Goal: Task Accomplishment & Management: Complete application form

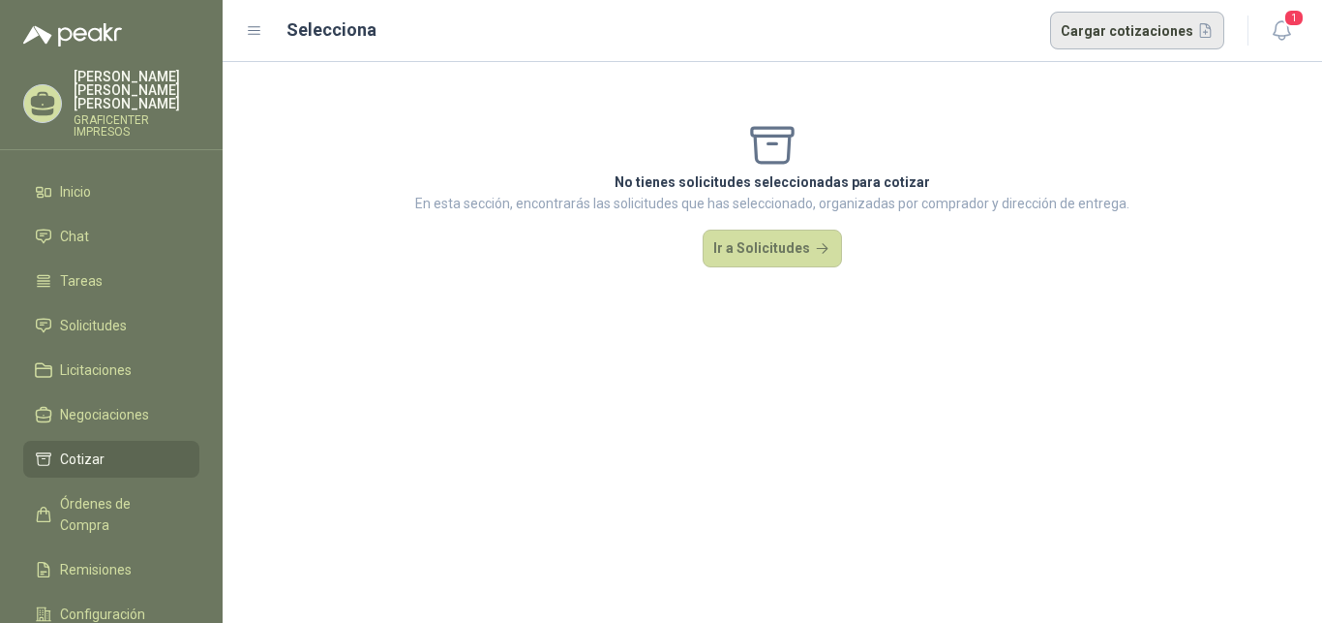
click at [1131, 27] on button "Cargar cotizaciones" at bounding box center [1137, 31] width 175 height 39
click at [1148, 28] on button "Cargar cotizaciones" at bounding box center [1137, 31] width 175 height 39
click at [1109, 32] on button "Cargar cotizaciones" at bounding box center [1137, 31] width 175 height 39
click at [1122, 30] on button "Cargar cotizaciones" at bounding box center [1137, 31] width 175 height 39
drag, startPoint x: 277, startPoint y: 25, endPoint x: 265, endPoint y: 28, distance: 12.0
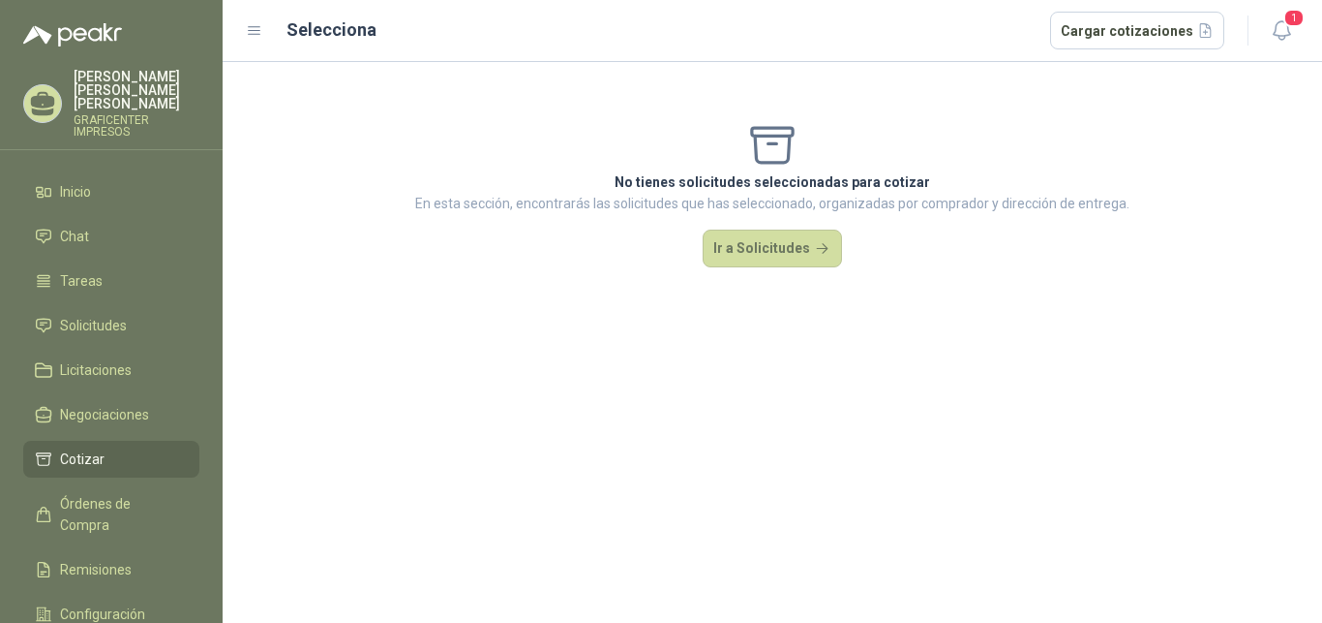
click at [276, 25] on div "Selecciona Cargar cotizaciones COTIZACION AFICHE TRIANGULAR.pdf COTIZACION AFIC…" at bounding box center [735, 31] width 979 height 39
click at [259, 29] on icon at bounding box center [254, 30] width 17 height 17
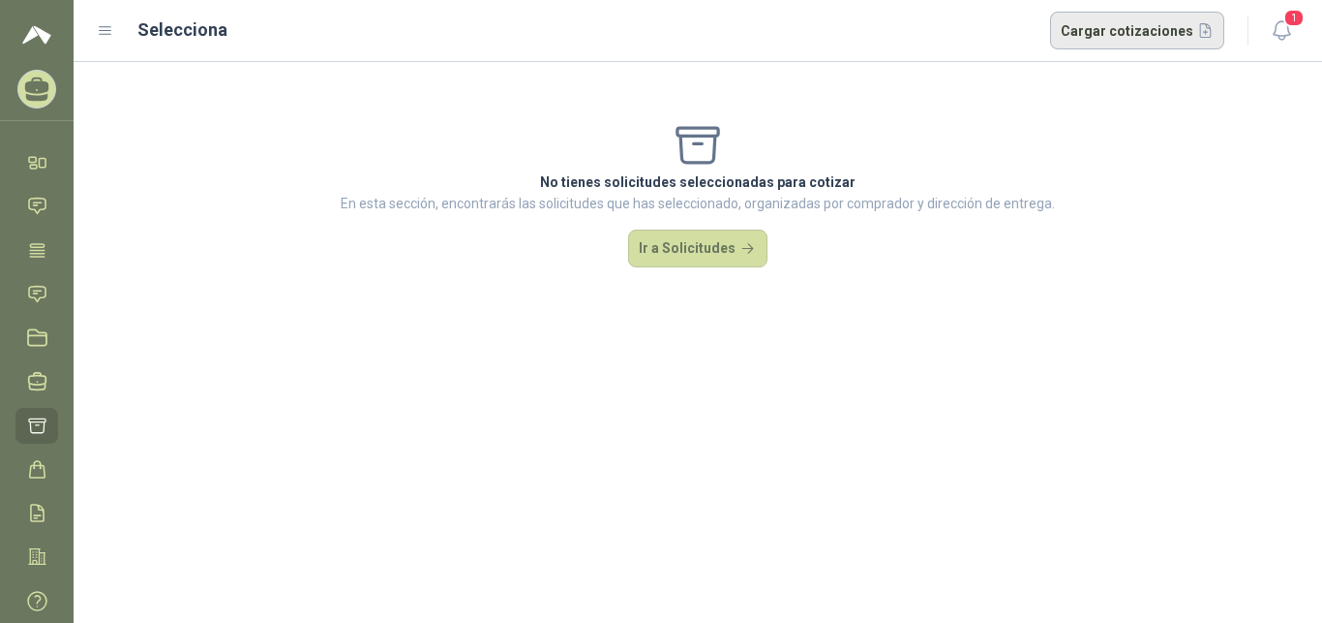
click at [1177, 35] on button "Cargar cotizaciones" at bounding box center [1137, 31] width 175 height 39
click at [1273, 35] on icon "button" at bounding box center [1281, 30] width 16 height 18
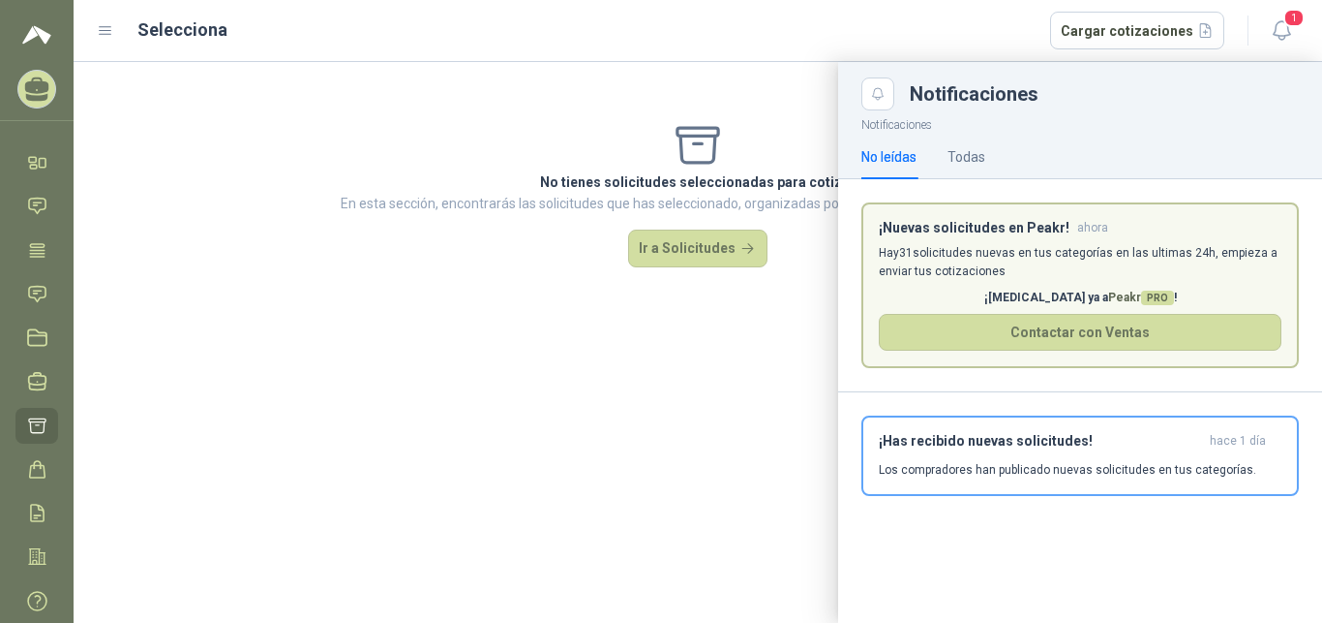
click at [673, 251] on div at bounding box center [698, 342] width 1249 height 561
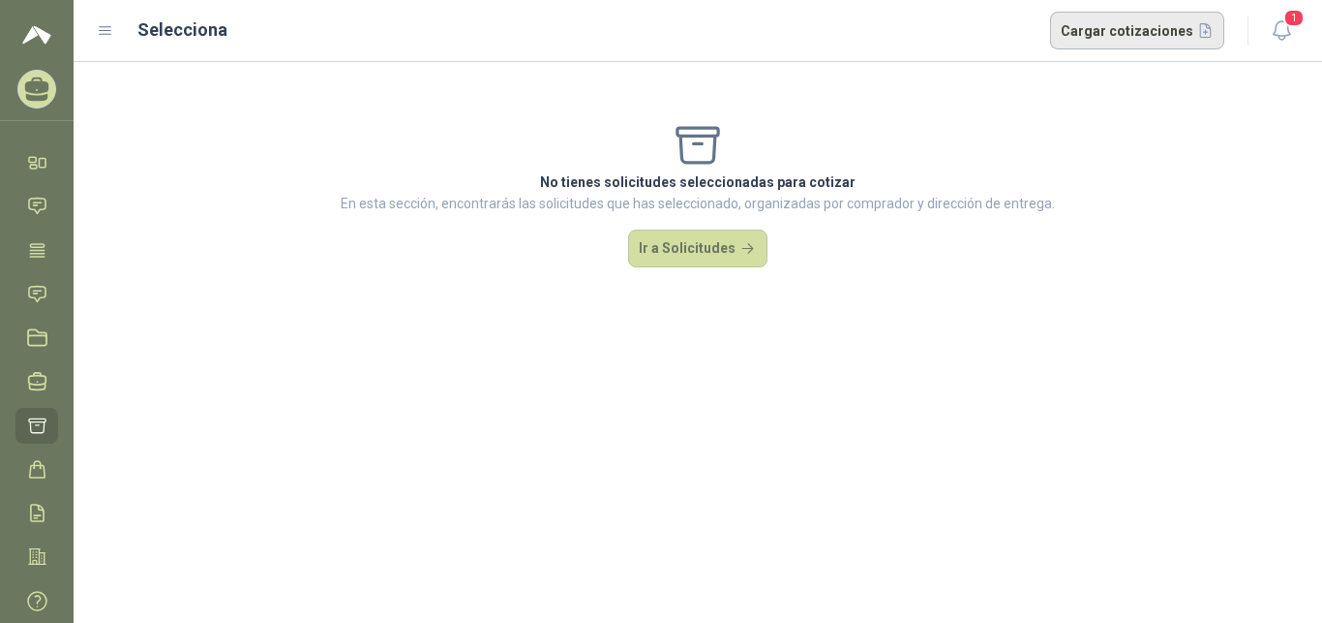
click at [1092, 28] on button "Cargar cotizaciones" at bounding box center [1137, 31] width 175 height 39
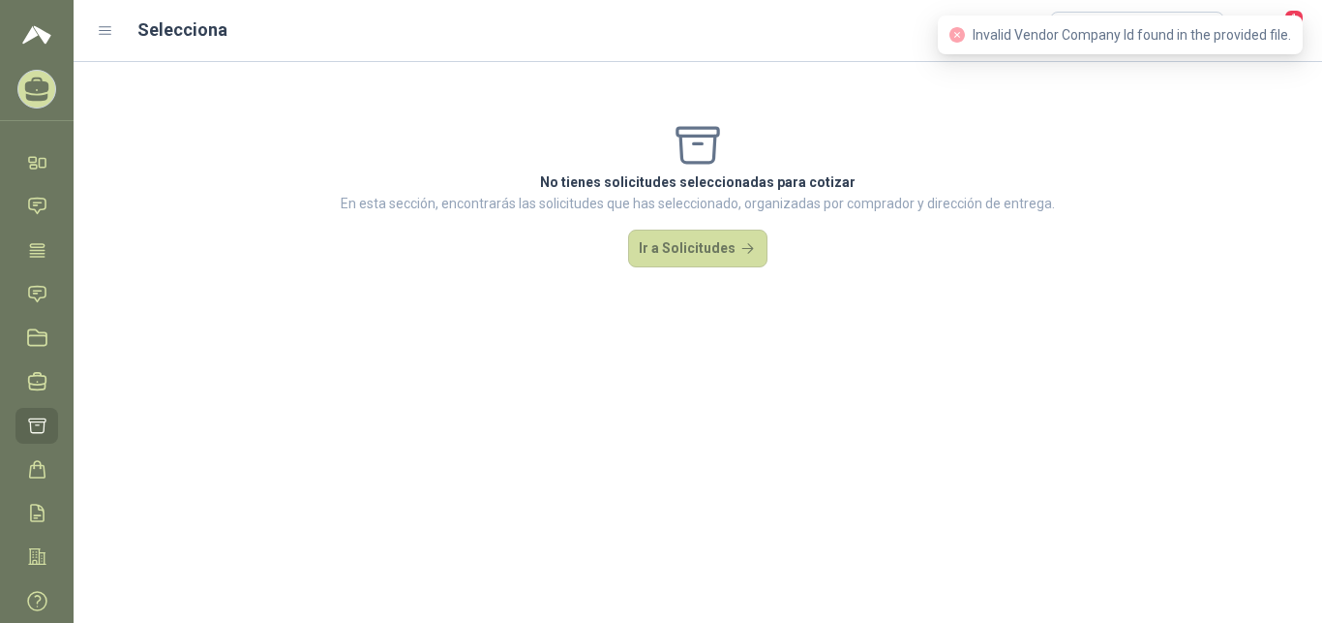
click at [1142, 11] on header "Selecciona Cargar cotizaciones COTIZACION AFICHE TRIANGULAR.pdf COTIZACION AFIC…" at bounding box center [698, 31] width 1249 height 62
click at [1141, 17] on div "Invalid Vendor Company Id found in the provided file." at bounding box center [1120, 34] width 365 height 39
click at [1142, 18] on div "Invalid Vendor Company Id found in the provided file." at bounding box center [1120, 34] width 365 height 39
drag, startPoint x: 1091, startPoint y: 109, endPoint x: 1098, endPoint y: 92, distance: 18.7
click at [1092, 108] on div "No tienes solicitudes seleccionadas para cotizar En esta sección, encontrarás l…" at bounding box center [698, 193] width 1249 height 263
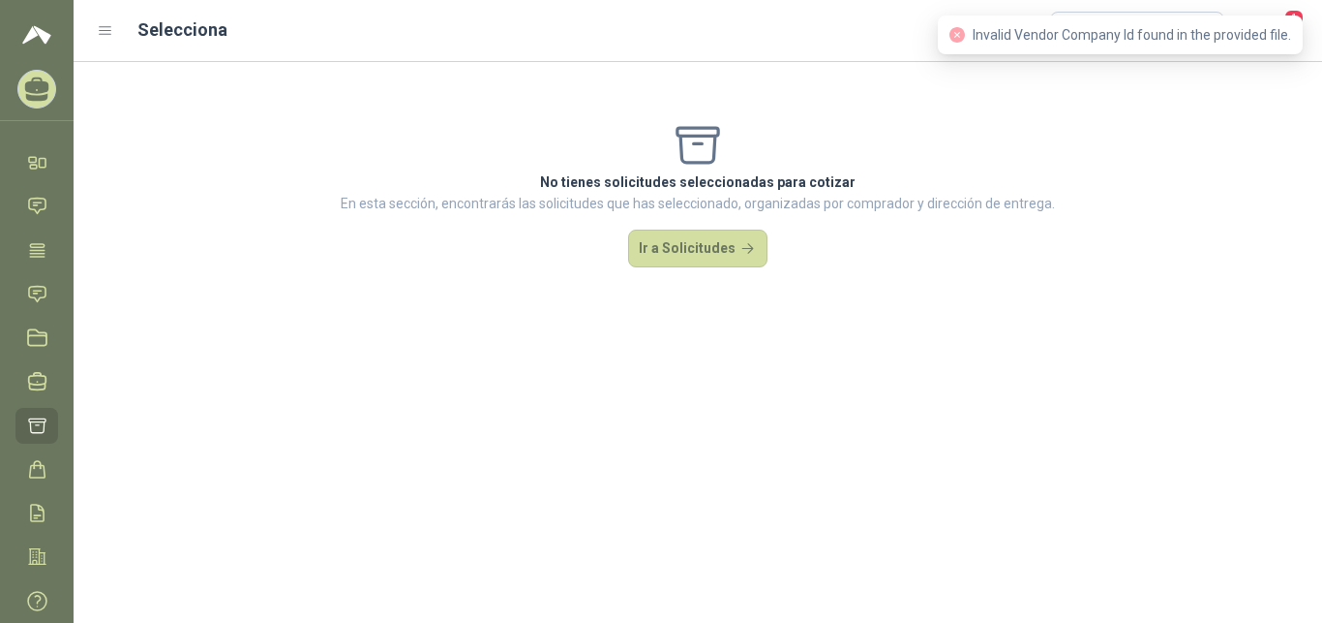
click at [962, 35] on icon "close-circle" at bounding box center [957, 34] width 15 height 15
click at [961, 36] on icon "close-circle" at bounding box center [957, 34] width 15 height 15
drag, startPoint x: 1202, startPoint y: 137, endPoint x: 1237, endPoint y: 104, distance: 47.9
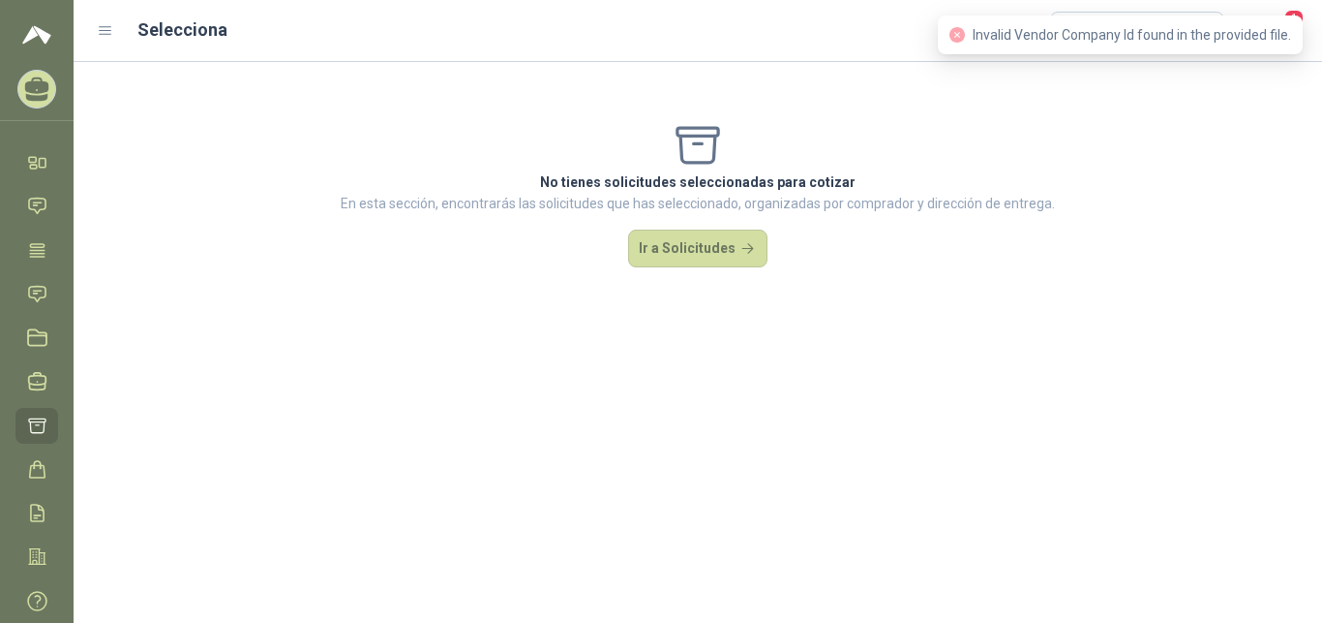
click at [1203, 137] on div "No tienes solicitudes seleccionadas para cotizar En esta sección, encontrarás l…" at bounding box center [698, 193] width 1249 height 263
click at [1289, 42] on span "Invalid Vendor Company Id found in the provided file." at bounding box center [1132, 34] width 319 height 15
click at [961, 32] on icon "close-circle" at bounding box center [957, 34] width 15 height 15
click at [959, 31] on icon "close-circle" at bounding box center [957, 34] width 15 height 15
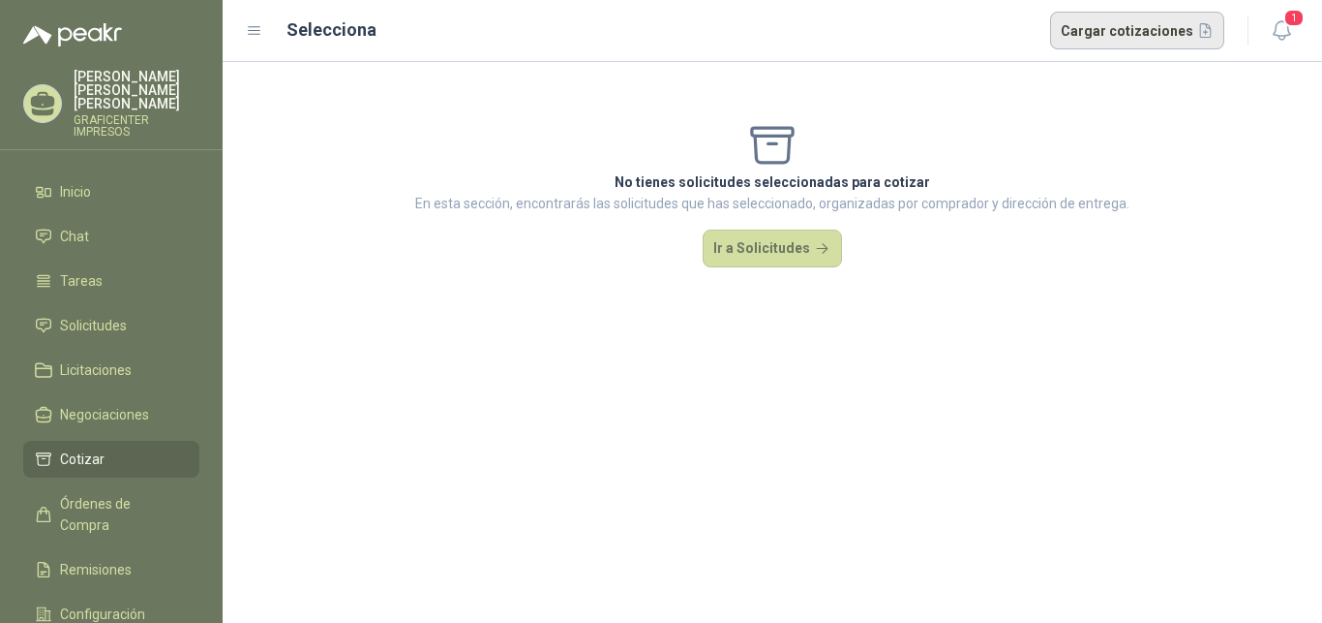
click at [1102, 20] on button "Cargar cotizaciones" at bounding box center [1137, 31] width 175 height 39
click at [760, 252] on button "Ir a Solicitudes" at bounding box center [772, 248] width 139 height 39
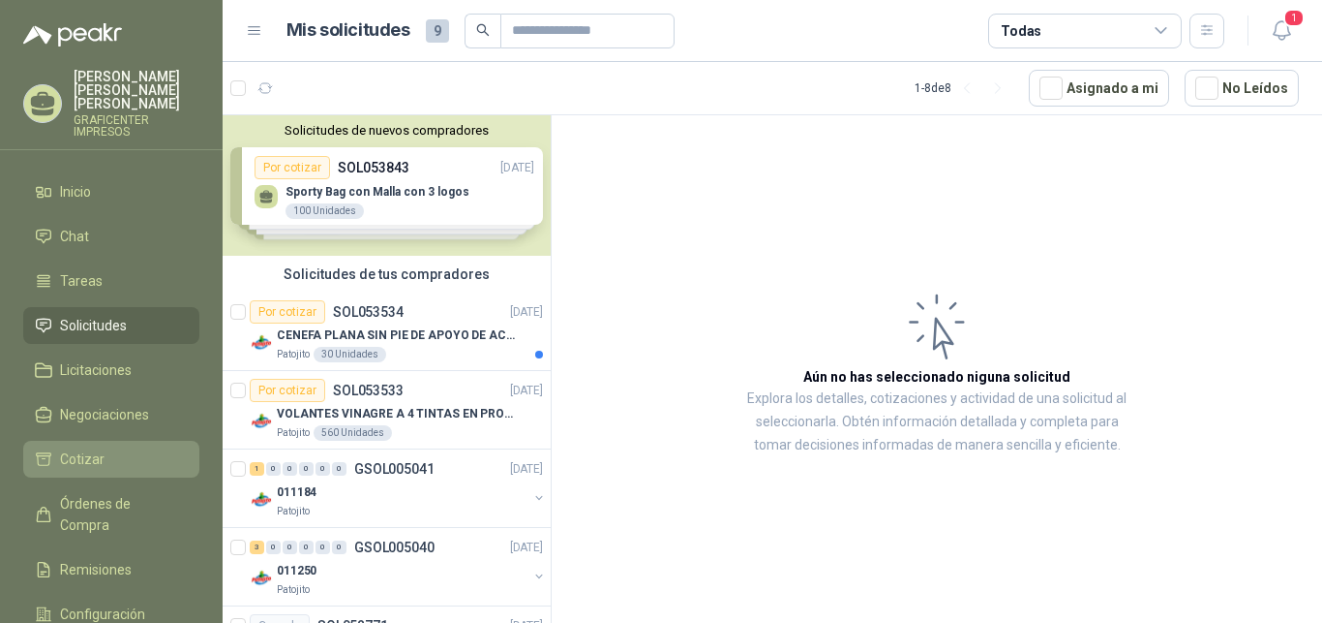
click at [86, 448] on span "Cotizar" at bounding box center [82, 458] width 45 height 21
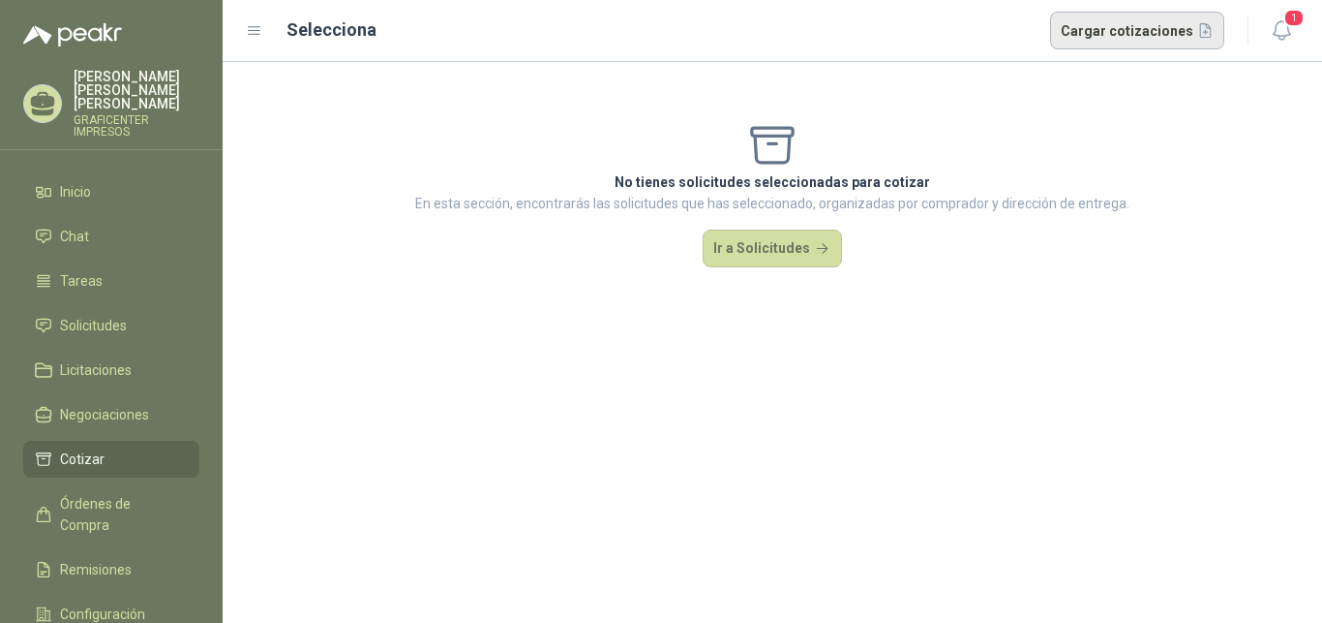
click at [1138, 17] on button "Cargar cotizaciones" at bounding box center [1137, 31] width 175 height 39
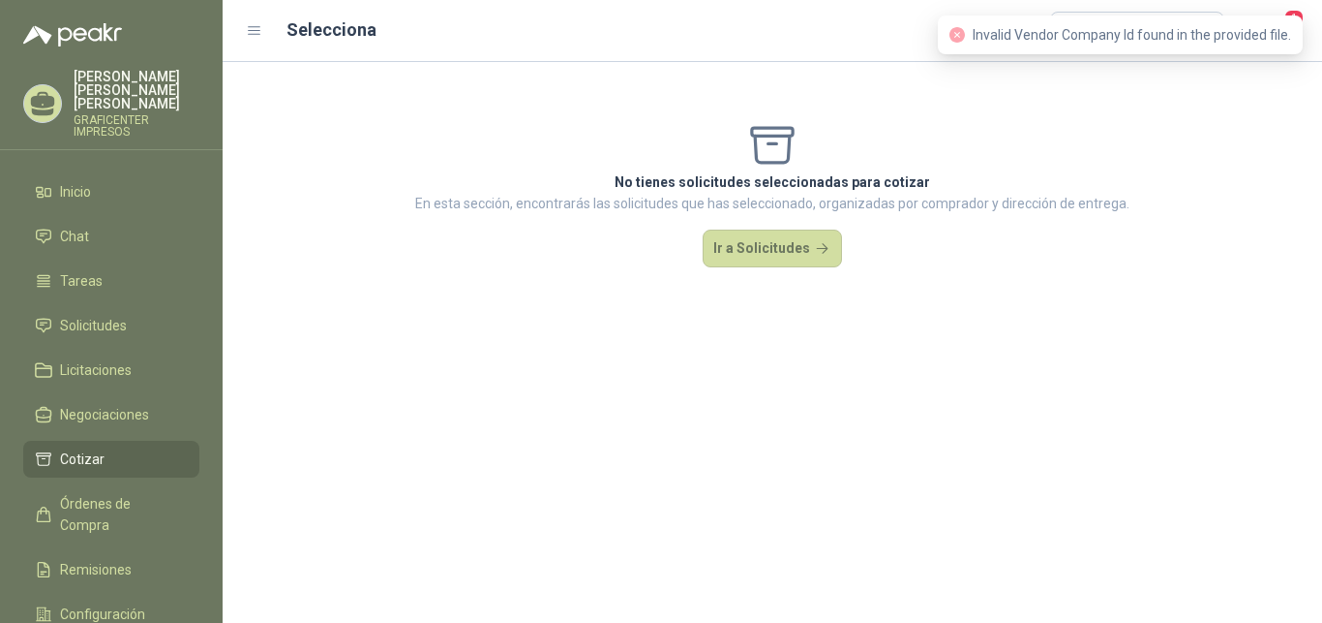
click at [958, 39] on icon "close-circle" at bounding box center [957, 34] width 15 height 15
click at [790, 257] on button "Ir a Solicitudes" at bounding box center [772, 248] width 139 height 39
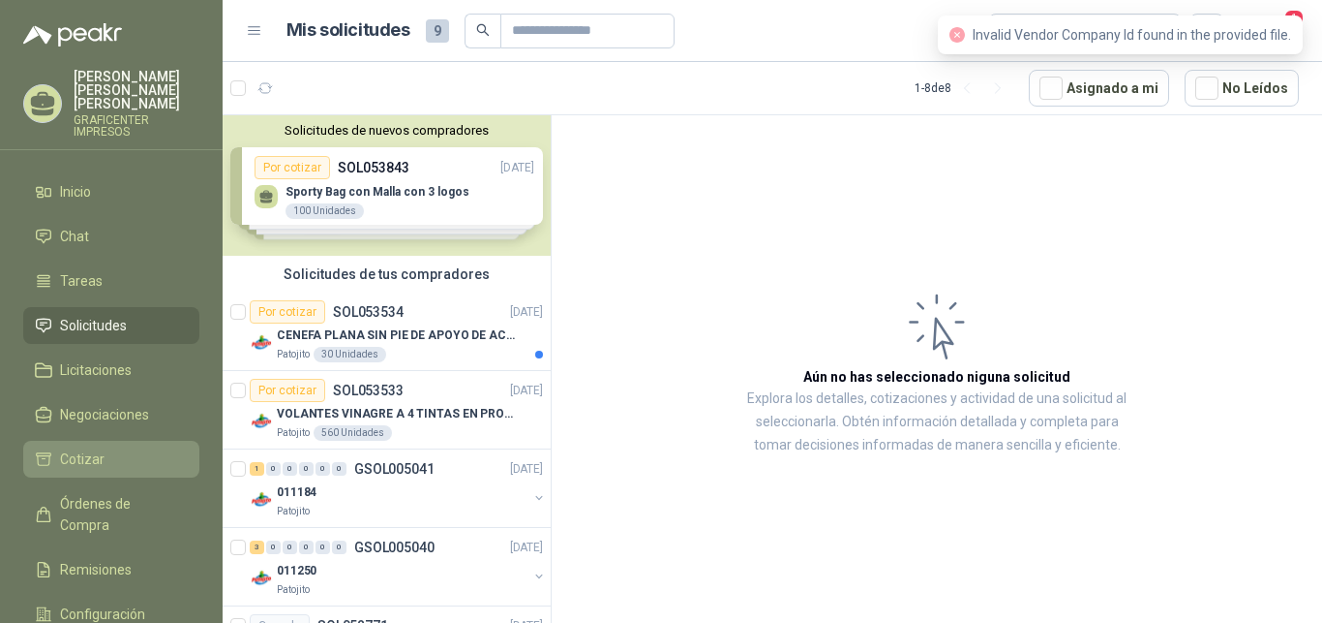
click at [65, 457] on link "Cotizar" at bounding box center [111, 459] width 176 height 37
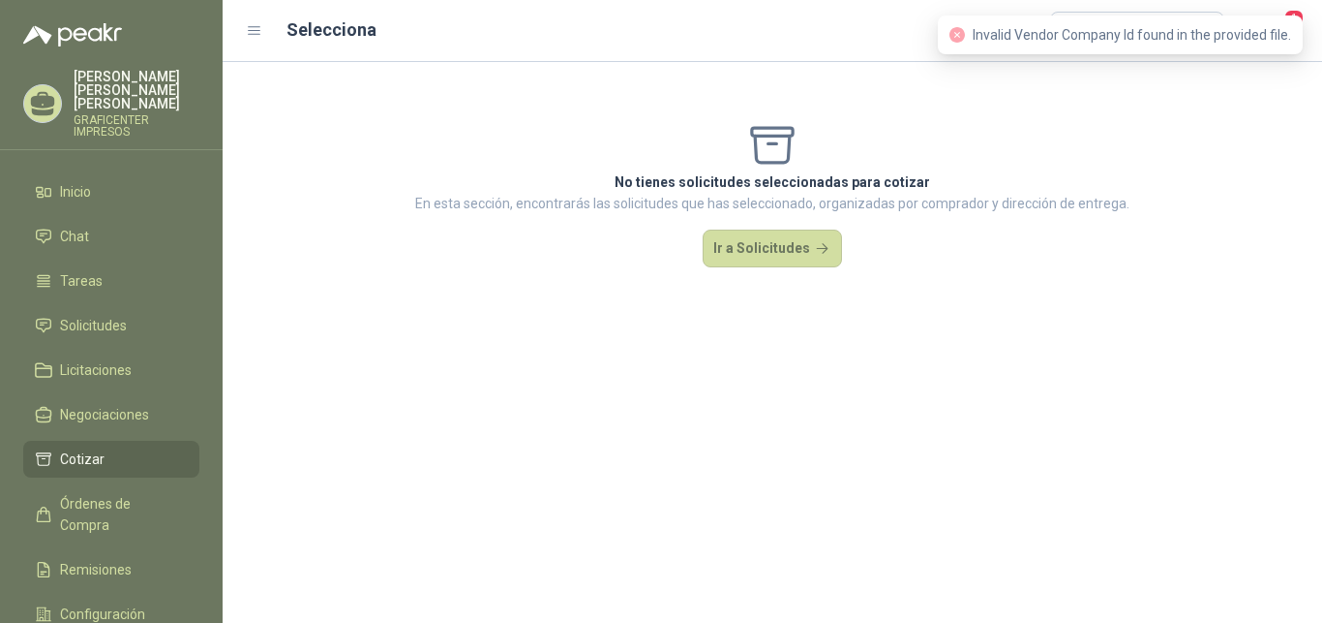
click at [963, 35] on icon "close-circle" at bounding box center [957, 34] width 15 height 15
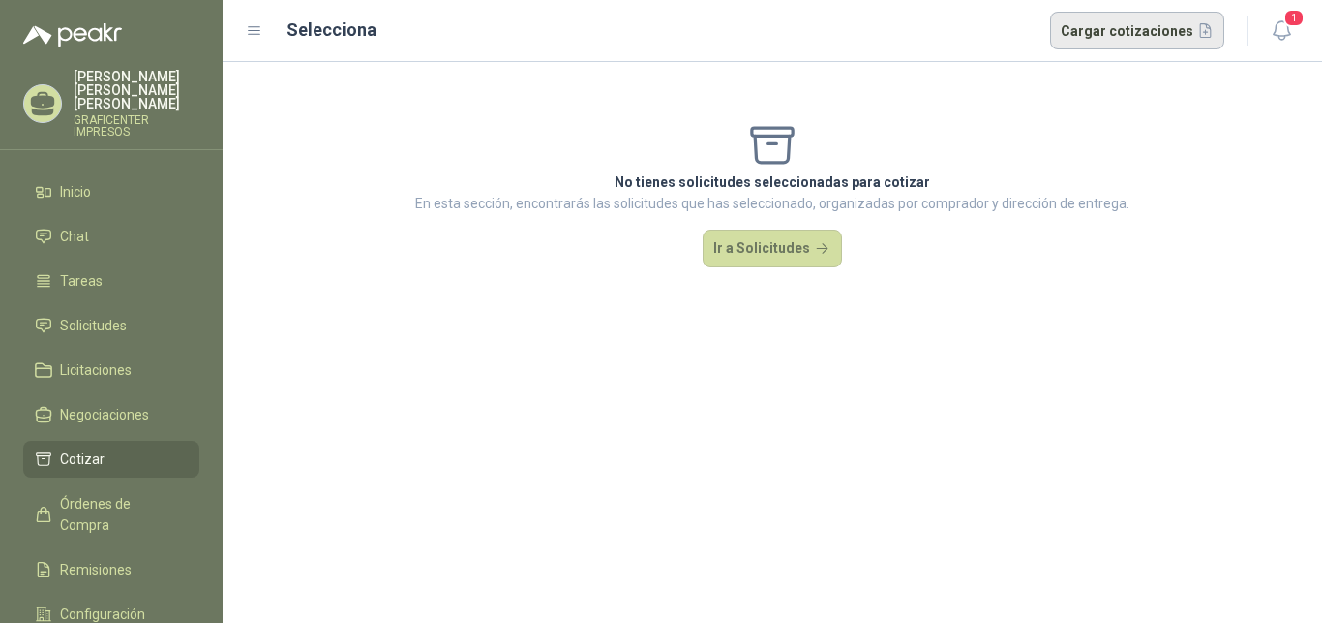
click at [1116, 26] on button "Cargar cotizaciones" at bounding box center [1137, 31] width 175 height 39
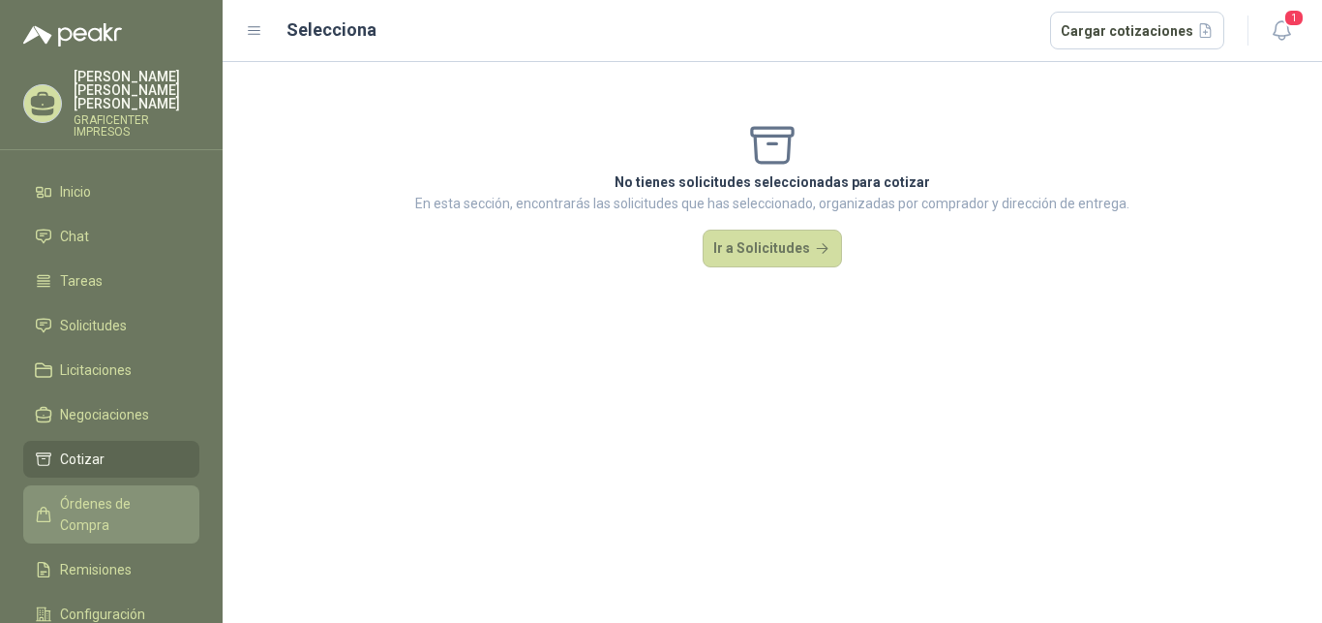
click at [105, 493] on span "Órdenes de Compra" at bounding box center [120, 514] width 121 height 43
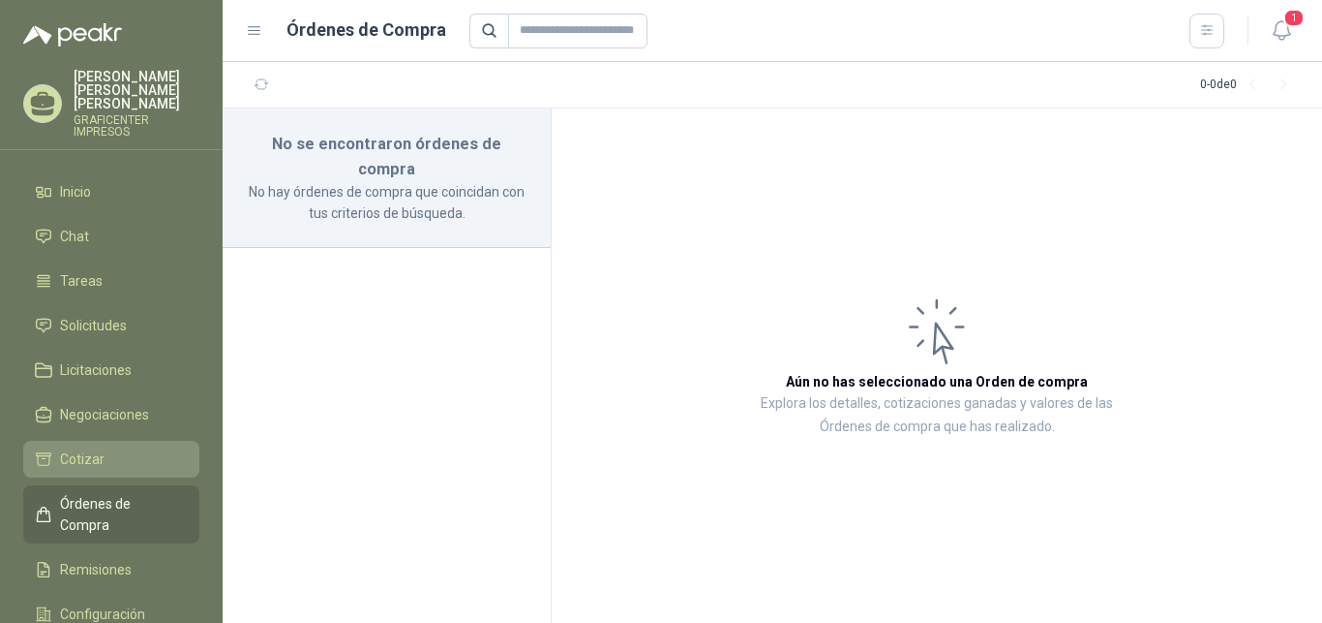
click at [134, 456] on link "Cotizar" at bounding box center [111, 459] width 176 height 37
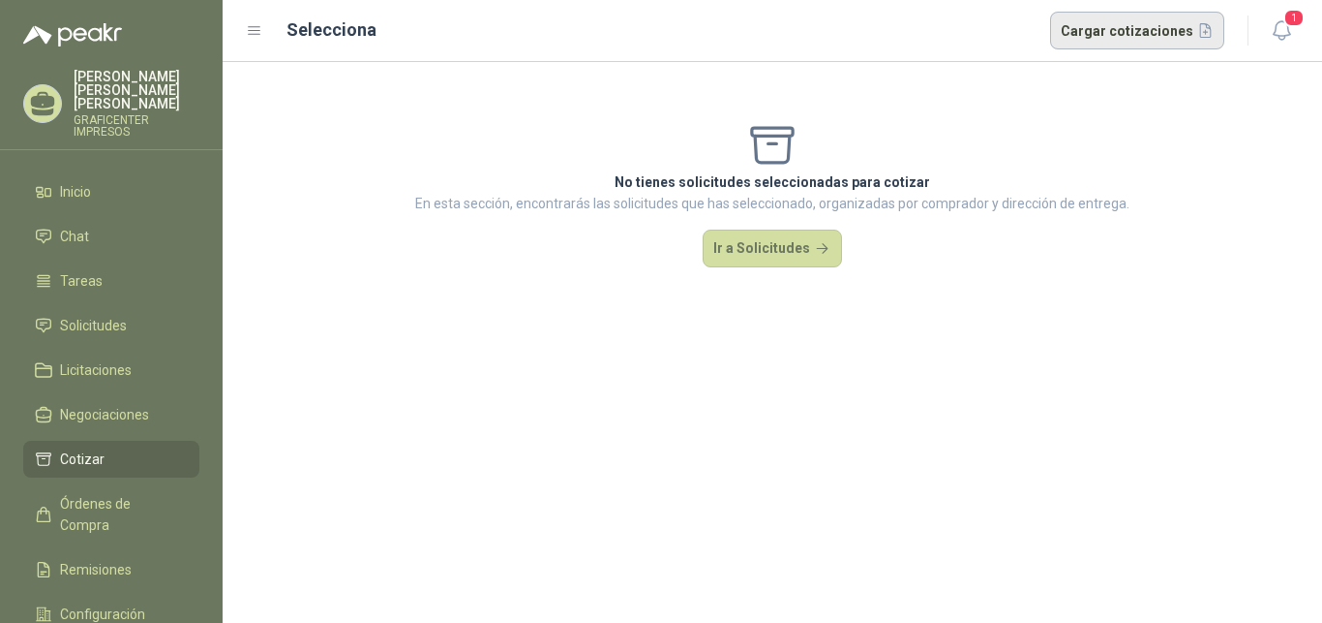
click at [1128, 32] on button "Cargar cotizaciones" at bounding box center [1137, 31] width 175 height 39
click at [1165, 21] on button "Cargar cotizaciones" at bounding box center [1137, 31] width 175 height 39
click at [1273, 32] on icon "button" at bounding box center [1282, 30] width 24 height 24
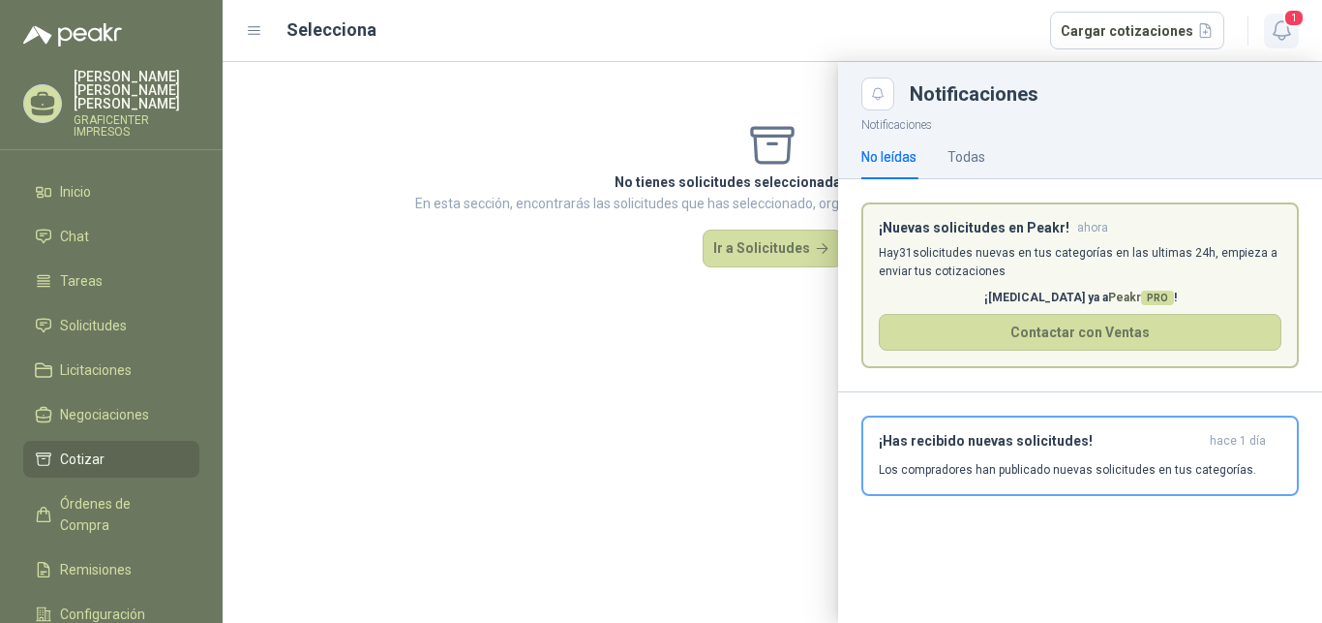
click at [1273, 32] on icon "button" at bounding box center [1282, 30] width 24 height 24
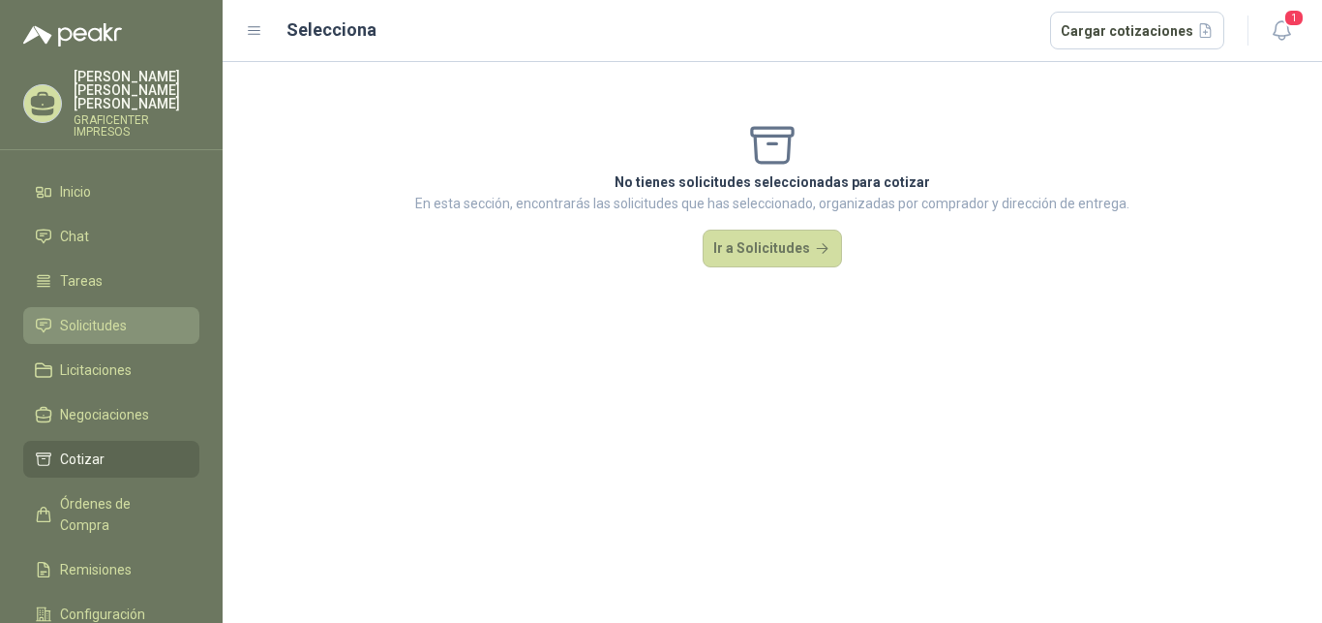
click at [98, 317] on span "Solicitudes" at bounding box center [93, 325] width 67 height 21
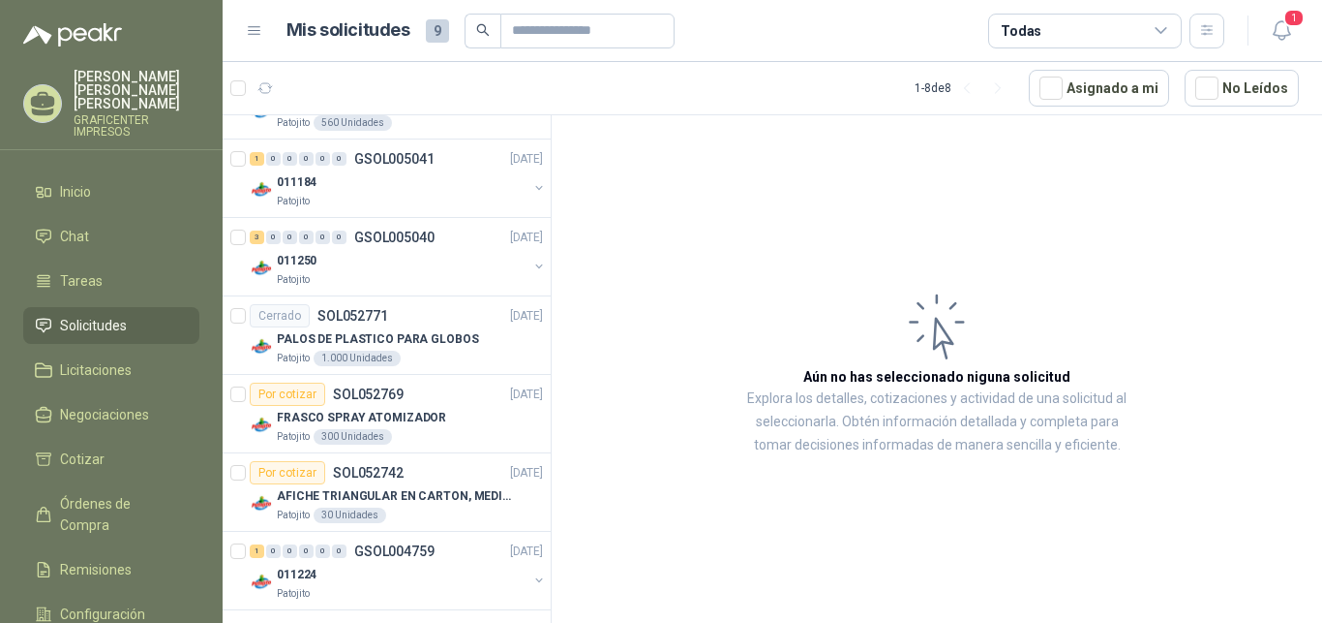
scroll to position [318, 0]
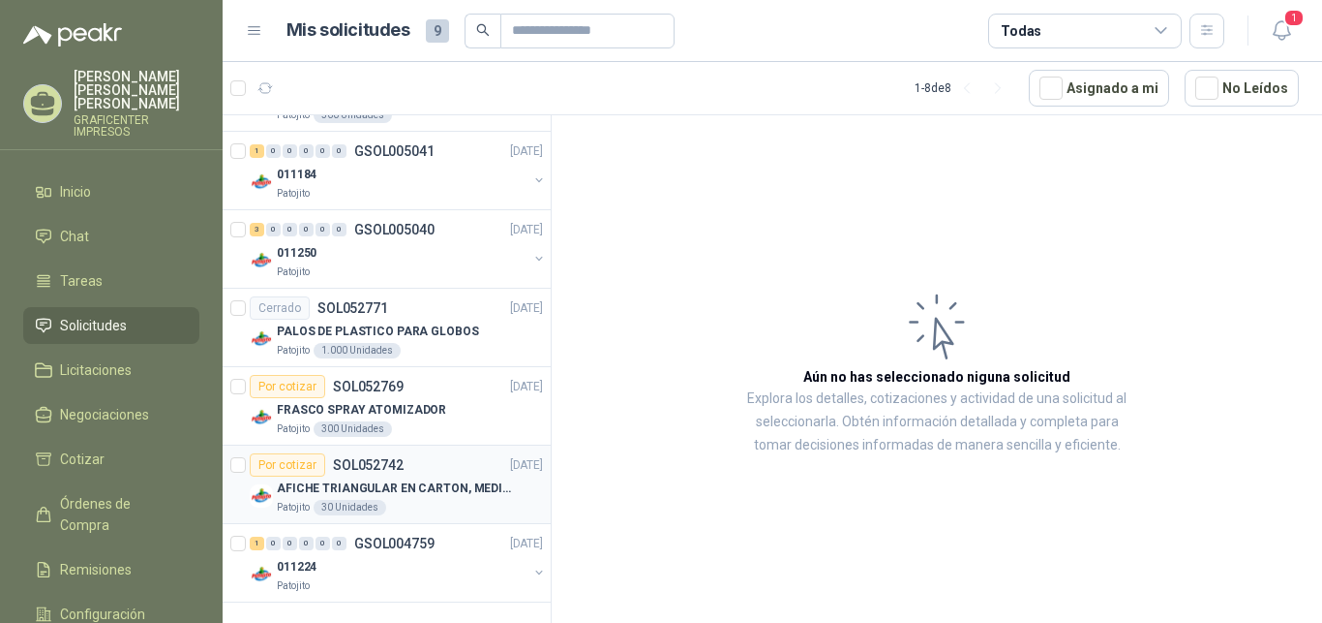
click at [393, 482] on p "AFICHE TRIANGULAR EN CARTON, MEDIDAS 30 CM X 45 CM" at bounding box center [397, 488] width 241 height 18
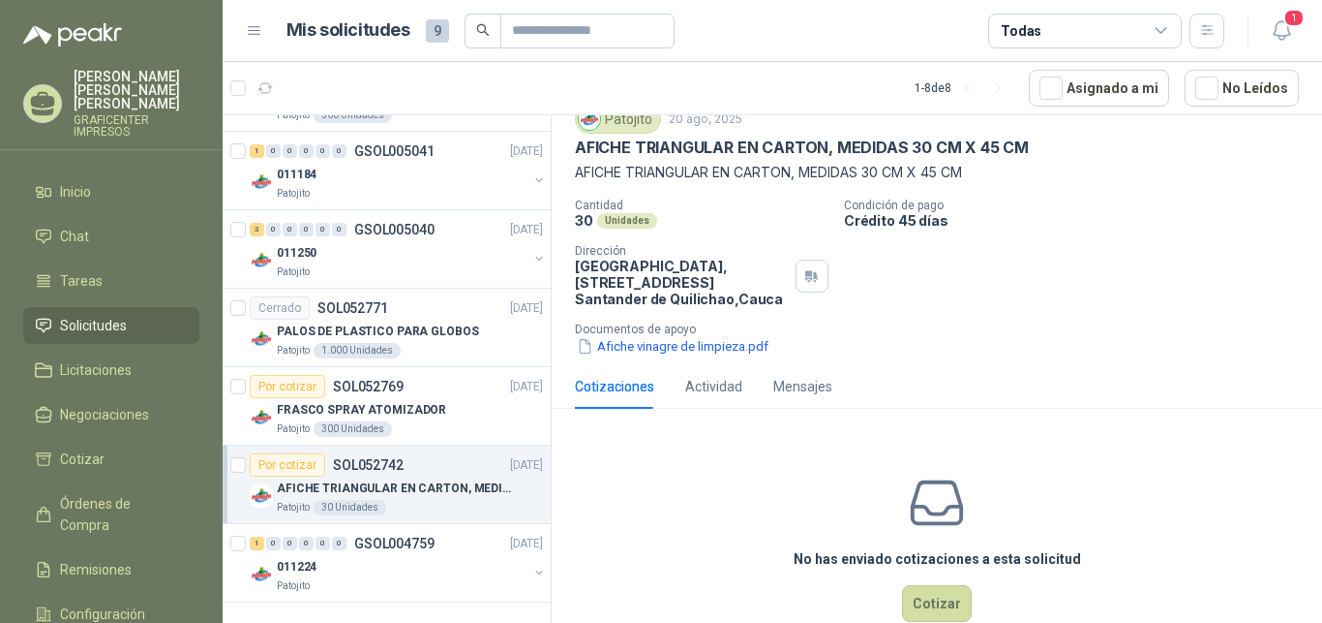
scroll to position [116, 0]
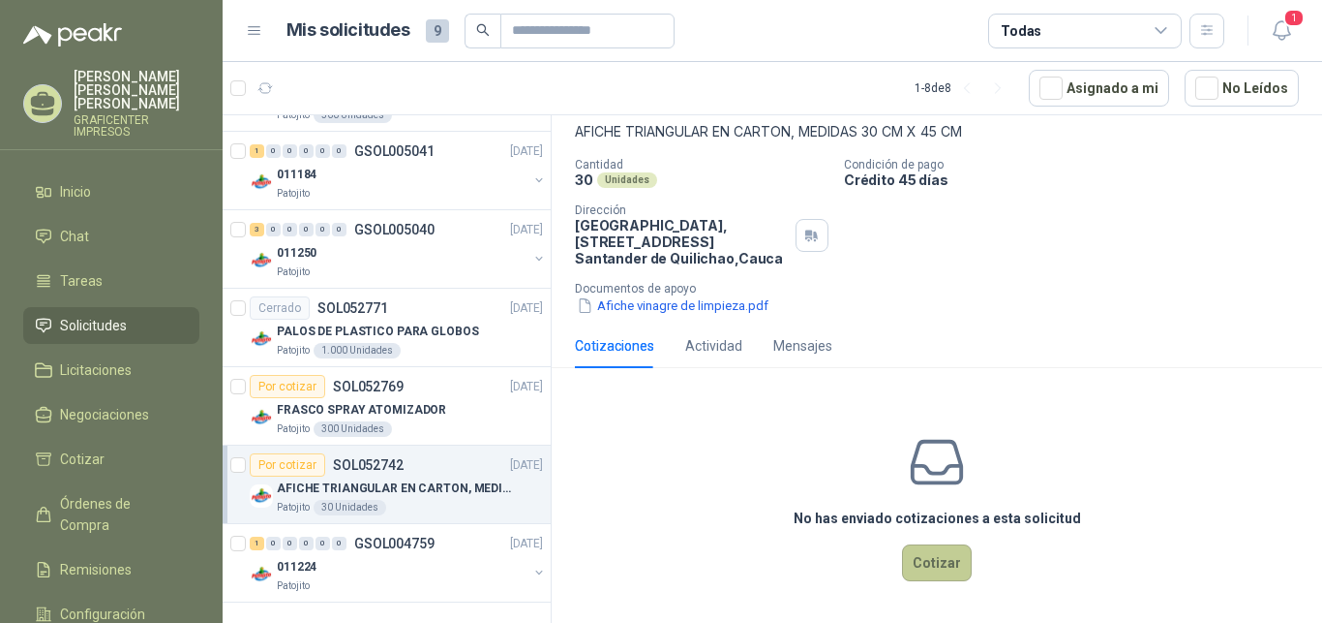
click at [930, 560] on button "Cotizar" at bounding box center [937, 562] width 70 height 37
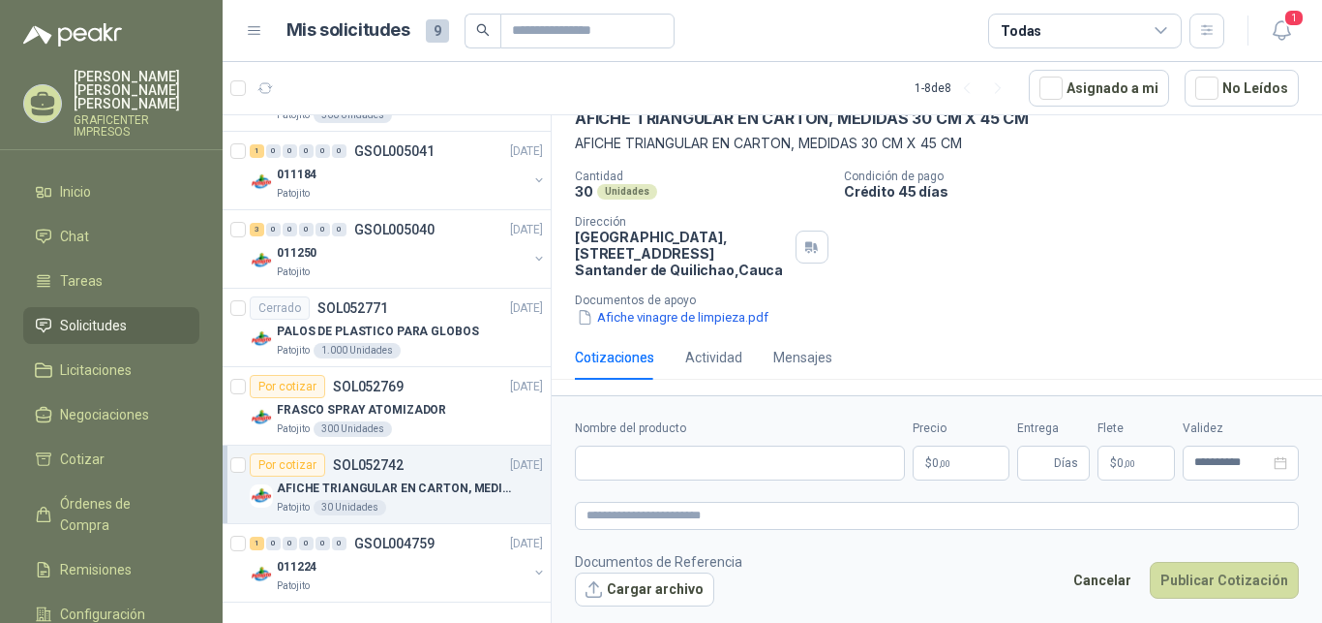
scroll to position [103, 0]
click at [665, 590] on button "Cargar archivo" at bounding box center [644, 589] width 139 height 35
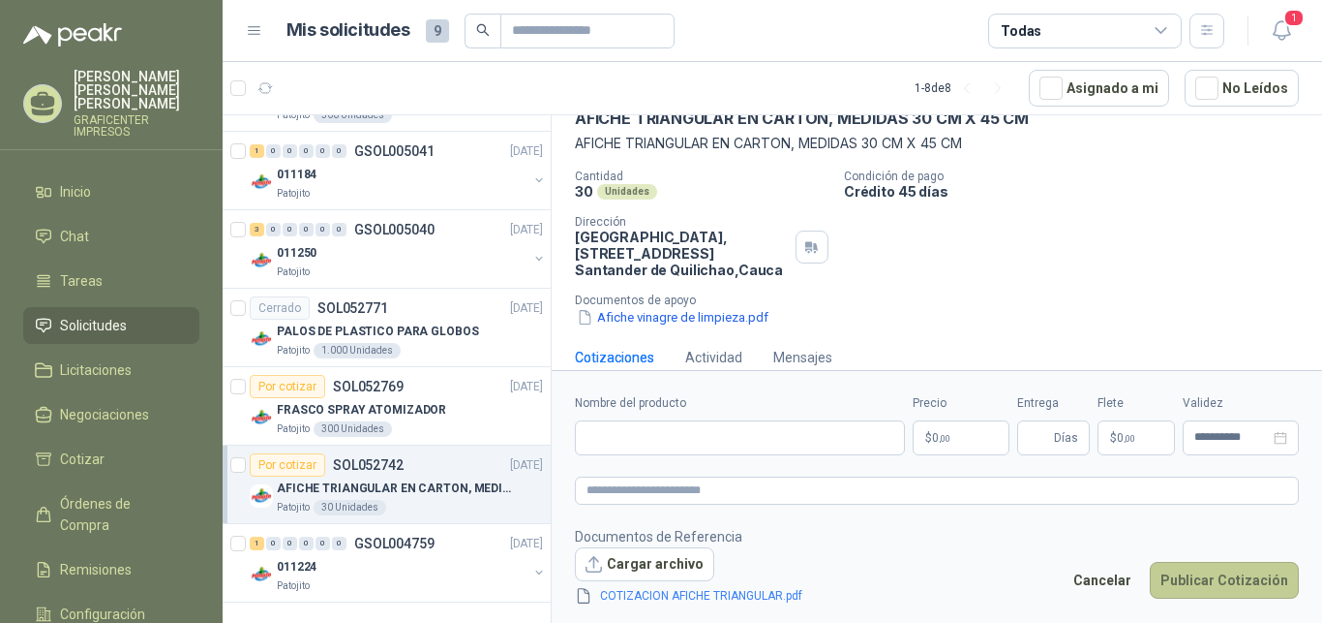
click at [1198, 572] on button "Publicar Cotización" at bounding box center [1224, 580] width 149 height 37
click at [679, 433] on input "Nombre del producto" at bounding box center [740, 437] width 330 height 35
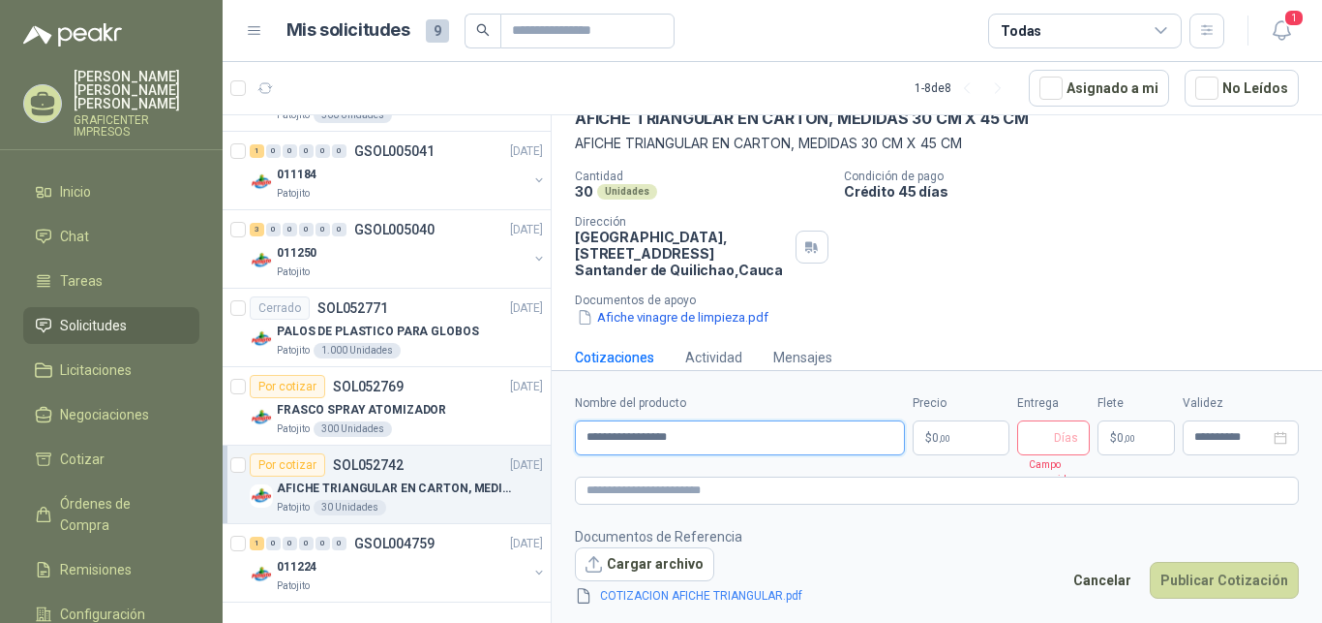
type input "**********"
click at [1056, 435] on span "Días" at bounding box center [1066, 437] width 24 height 33
click at [1231, 568] on button "Publicar Cotización" at bounding box center [1224, 580] width 149 height 37
click at [1043, 431] on input "Entrega" at bounding box center [1039, 437] width 21 height 33
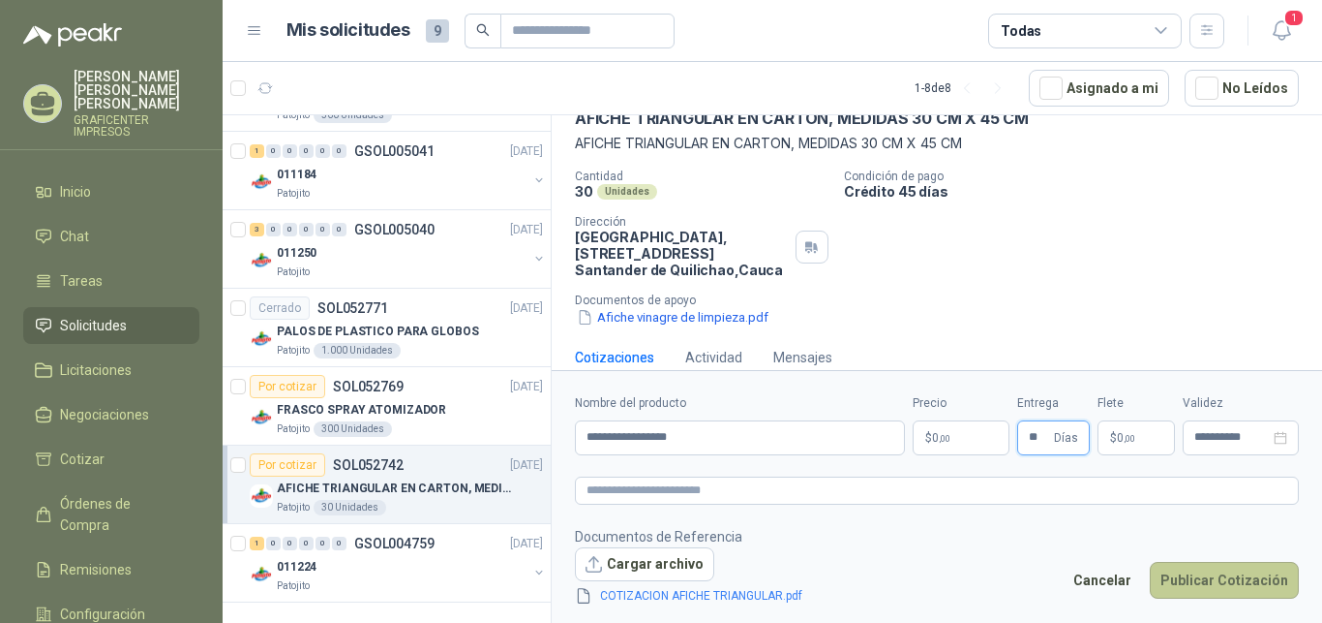
type input "**"
click at [1228, 576] on button "Publicar Cotización" at bounding box center [1224, 580] width 149 height 37
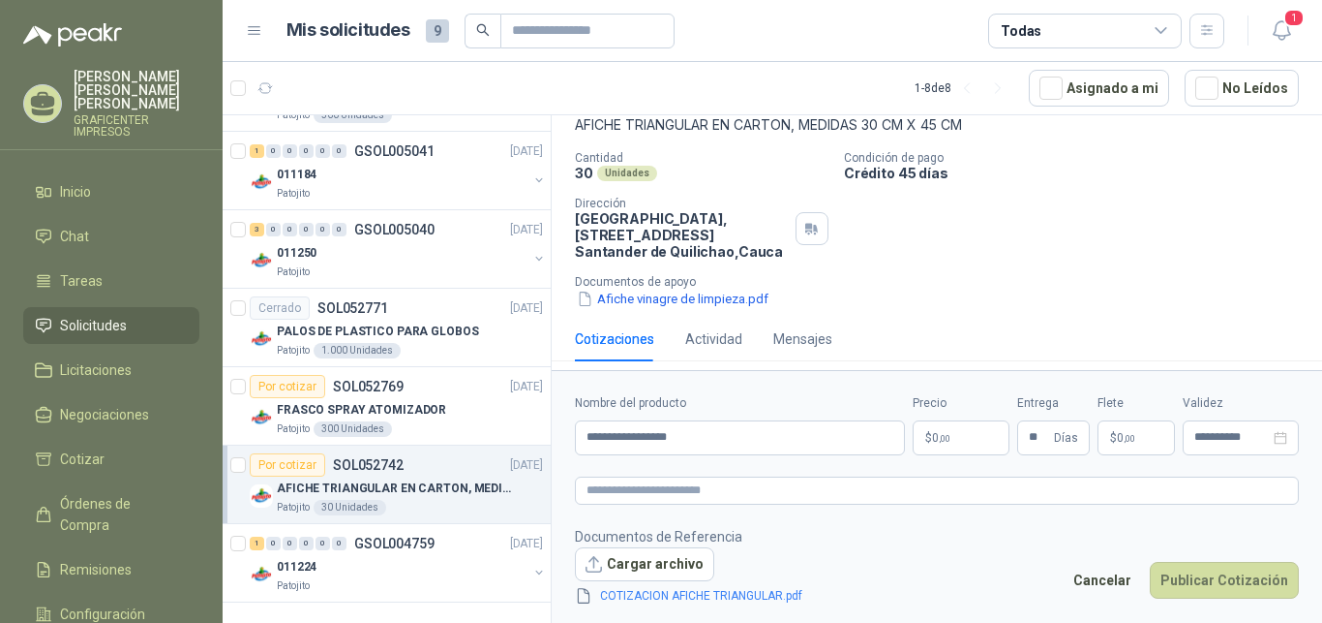
scroll to position [128, 0]
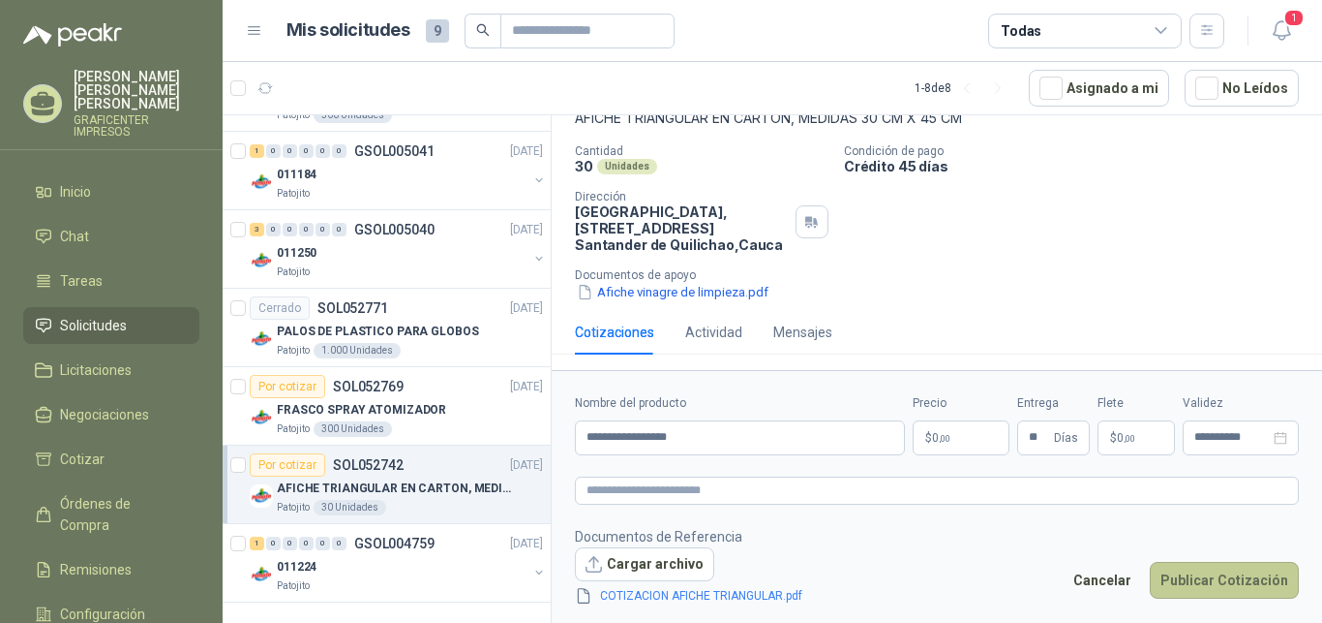
click at [1215, 581] on button "Publicar Cotización" at bounding box center [1224, 580] width 149 height 37
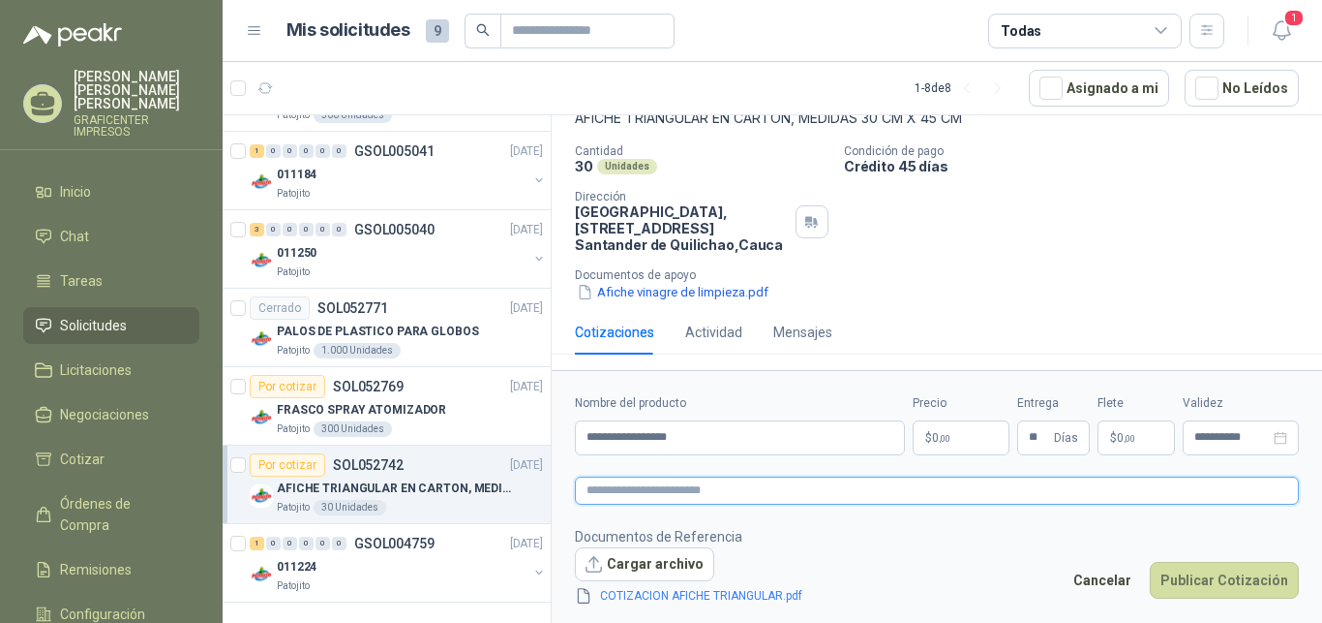
click at [660, 496] on textarea at bounding box center [937, 490] width 724 height 28
click at [686, 488] on textarea at bounding box center [937, 490] width 724 height 28
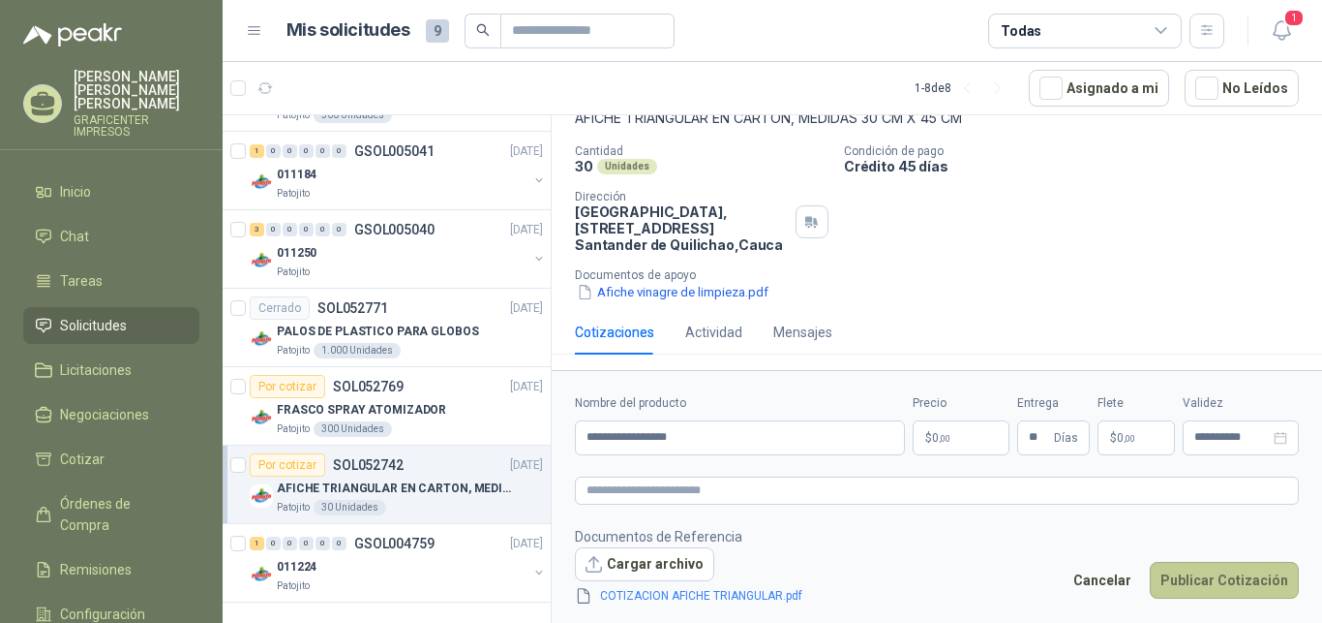
click at [1226, 580] on button "Publicar Cotización" at bounding box center [1224, 580] width 149 height 37
click at [1181, 570] on button "Publicar Cotización" at bounding box center [1224, 580] width 149 height 37
click at [1184, 571] on button "Publicar Cotización" at bounding box center [1224, 580] width 149 height 37
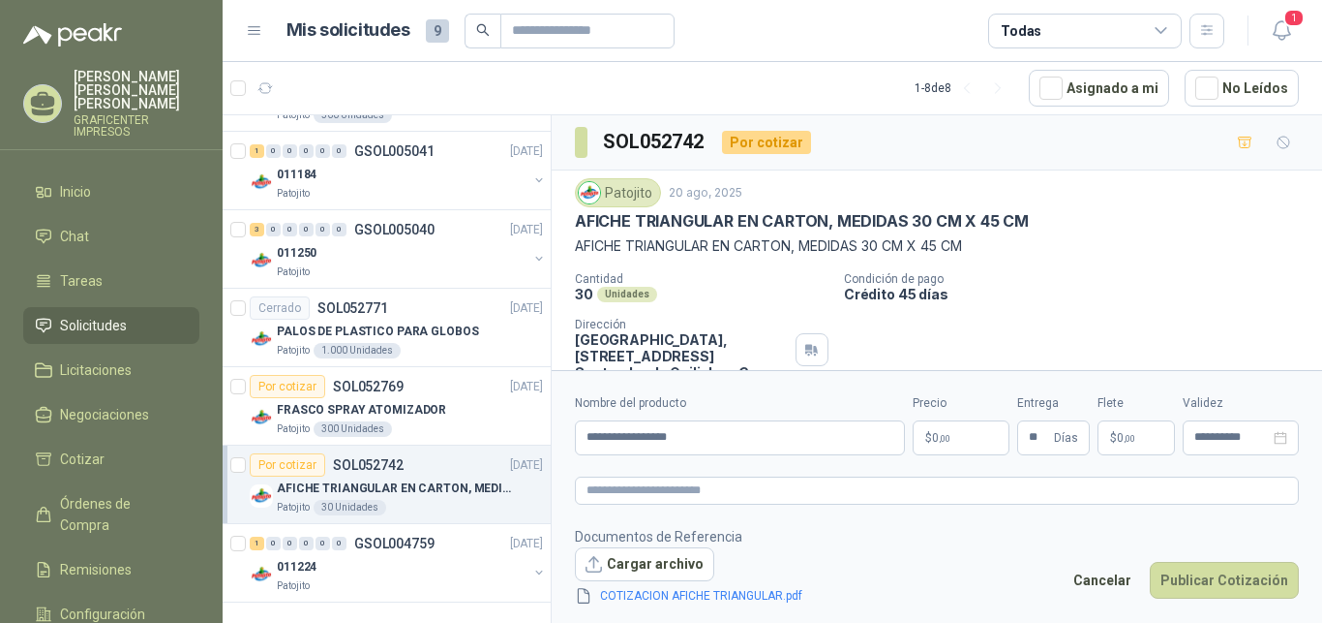
click at [961, 442] on p "$ 0 ,00" at bounding box center [961, 437] width 97 height 35
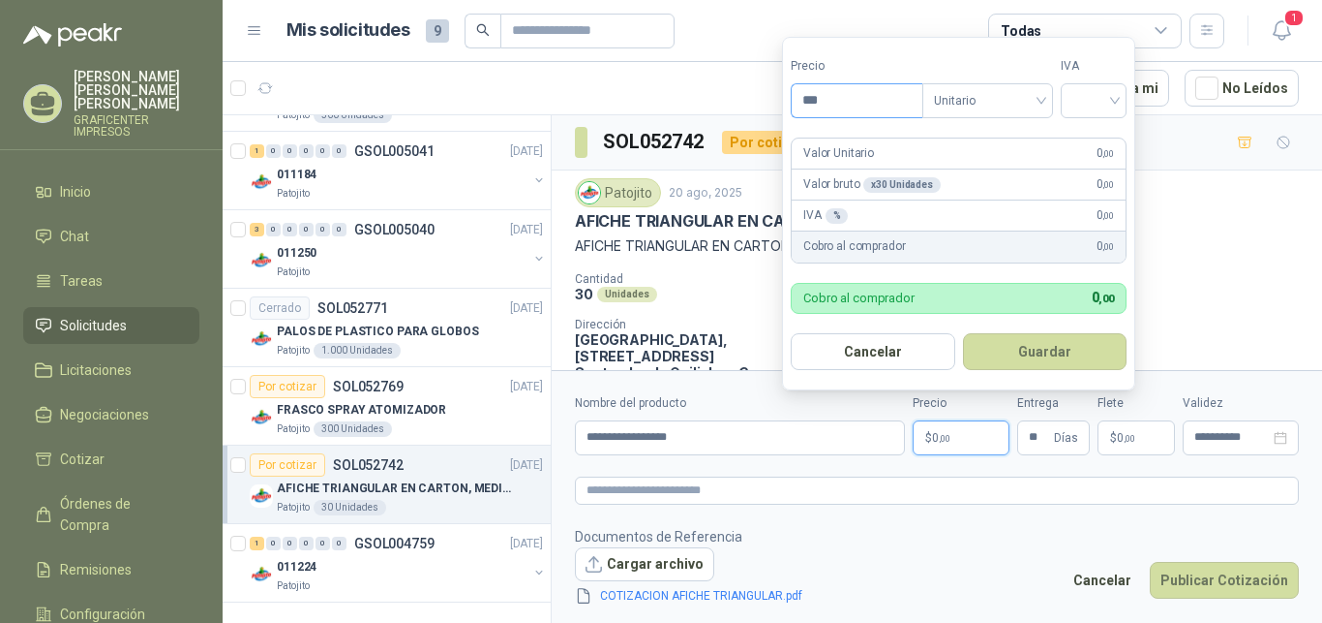
click at [853, 87] on input "***" at bounding box center [857, 100] width 131 height 33
type input "********"
click at [1012, 343] on button "Guardar" at bounding box center [1045, 351] width 165 height 37
click at [1111, 91] on input "search" at bounding box center [1094, 98] width 43 height 29
click at [1089, 137] on div "19%" at bounding box center [1098, 140] width 36 height 21
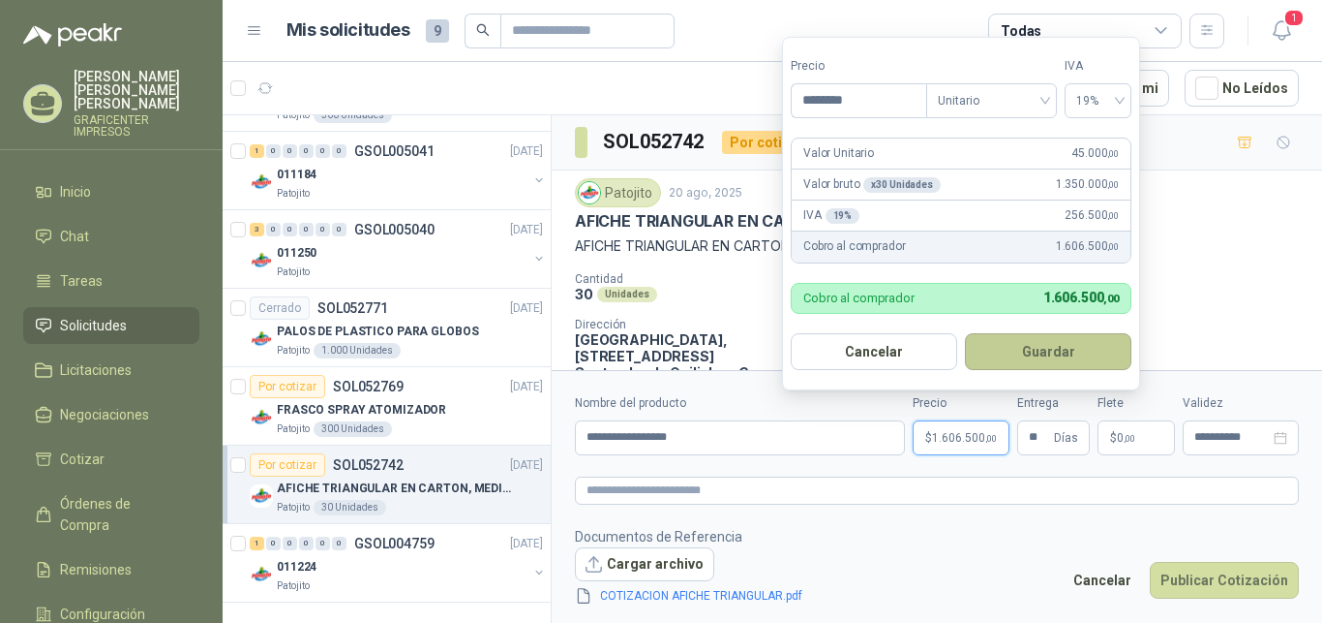
click at [1086, 354] on button "Guardar" at bounding box center [1048, 351] width 167 height 37
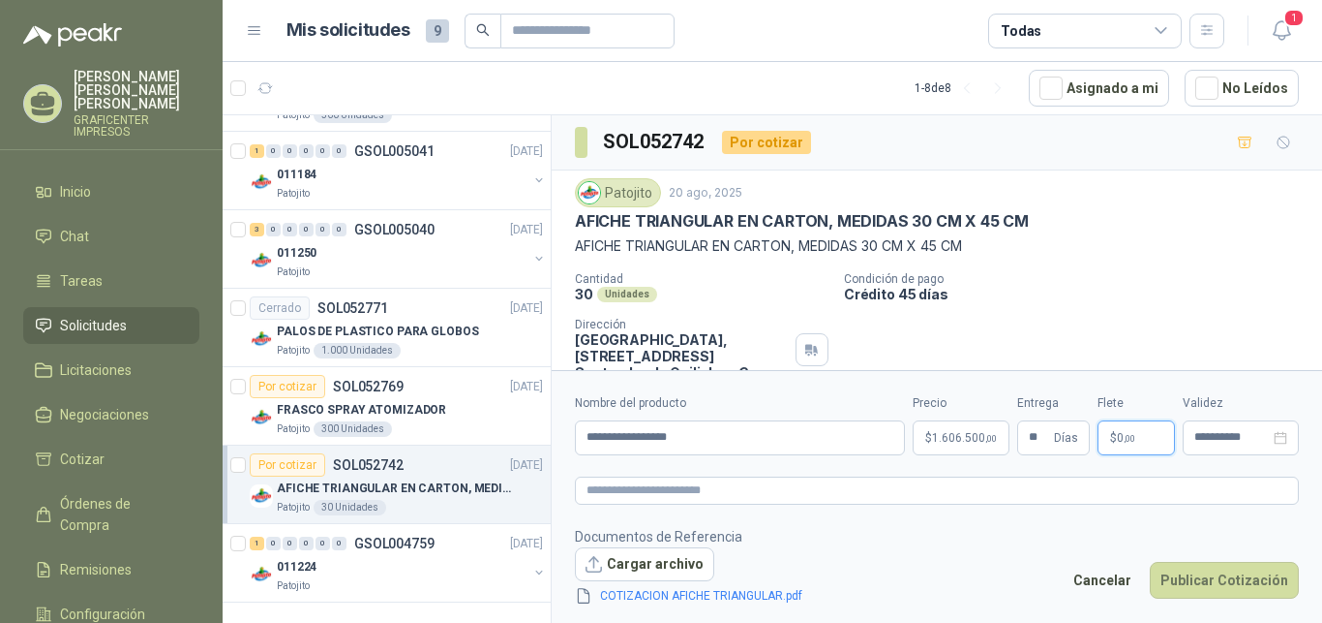
click at [1156, 444] on p "$ 0 ,00" at bounding box center [1136, 437] width 77 height 35
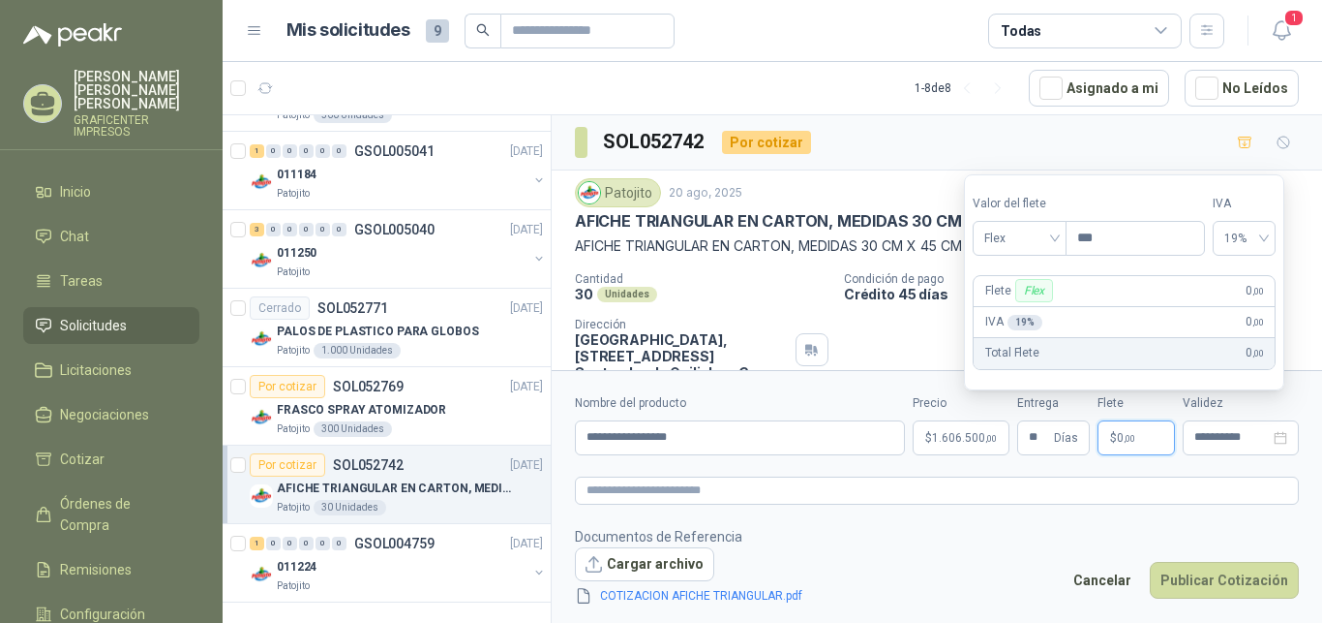
click at [1235, 504] on form "**********" at bounding box center [937, 499] width 771 height 259
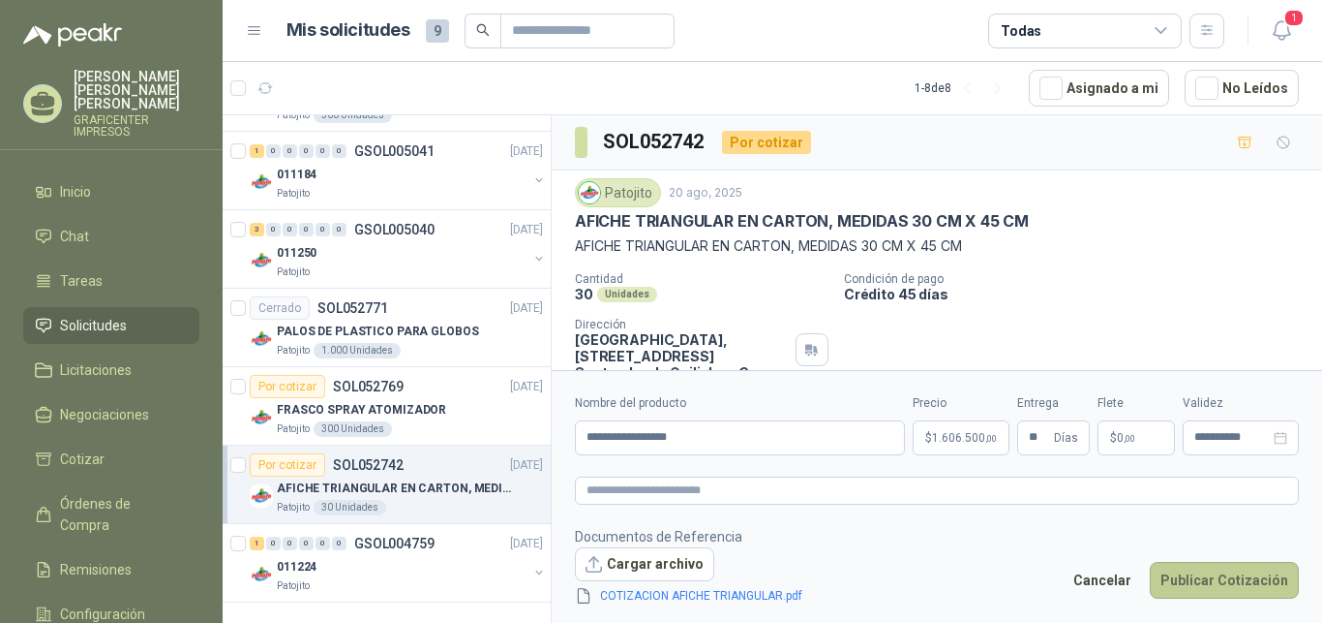
click at [1211, 583] on button "Publicar Cotización" at bounding box center [1224, 580] width 149 height 37
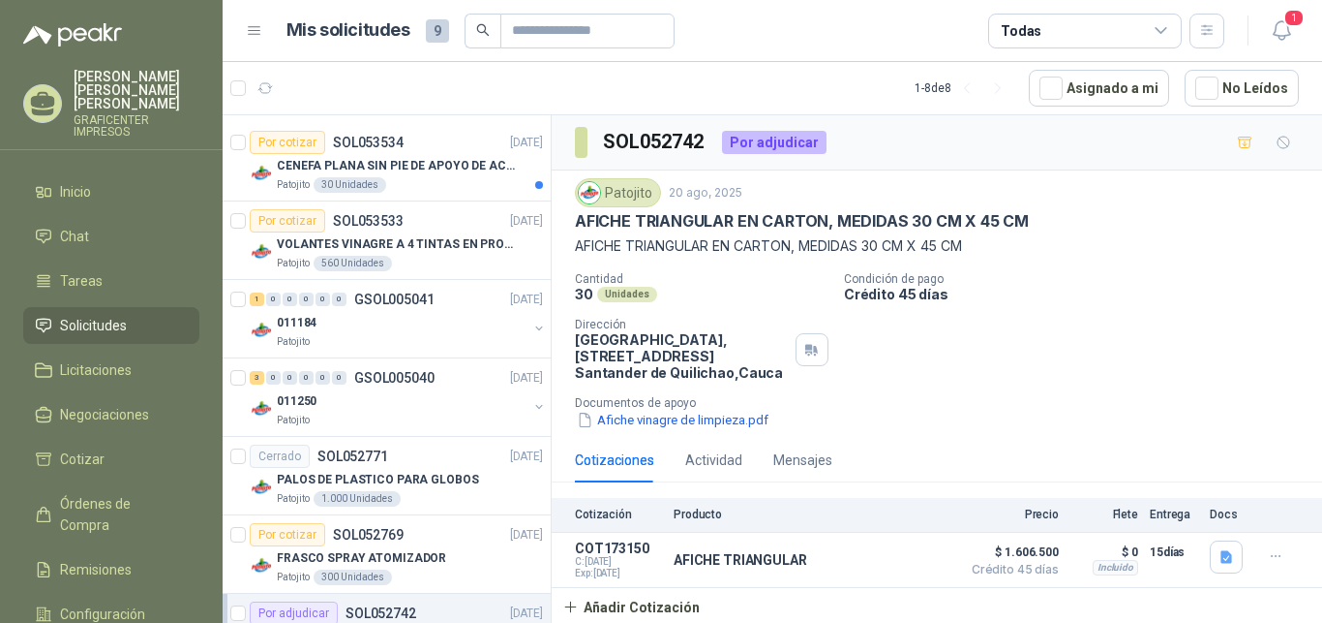
scroll to position [318, 0]
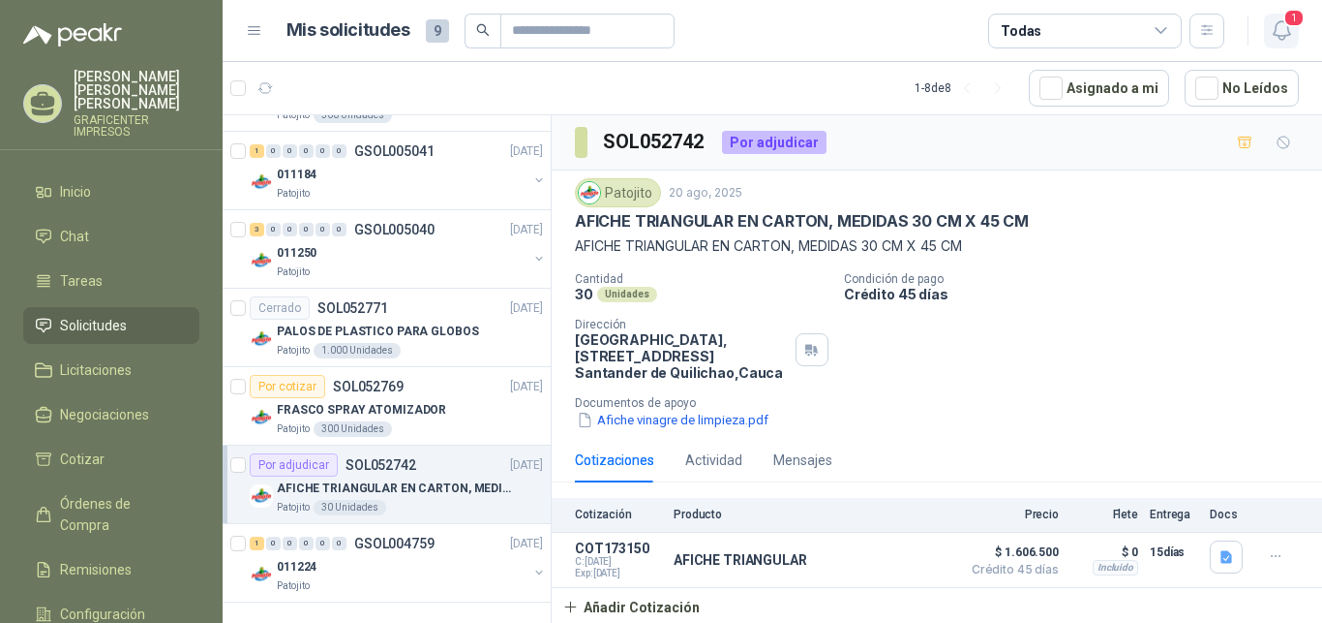
click at [1287, 23] on span "1" at bounding box center [1294, 18] width 21 height 18
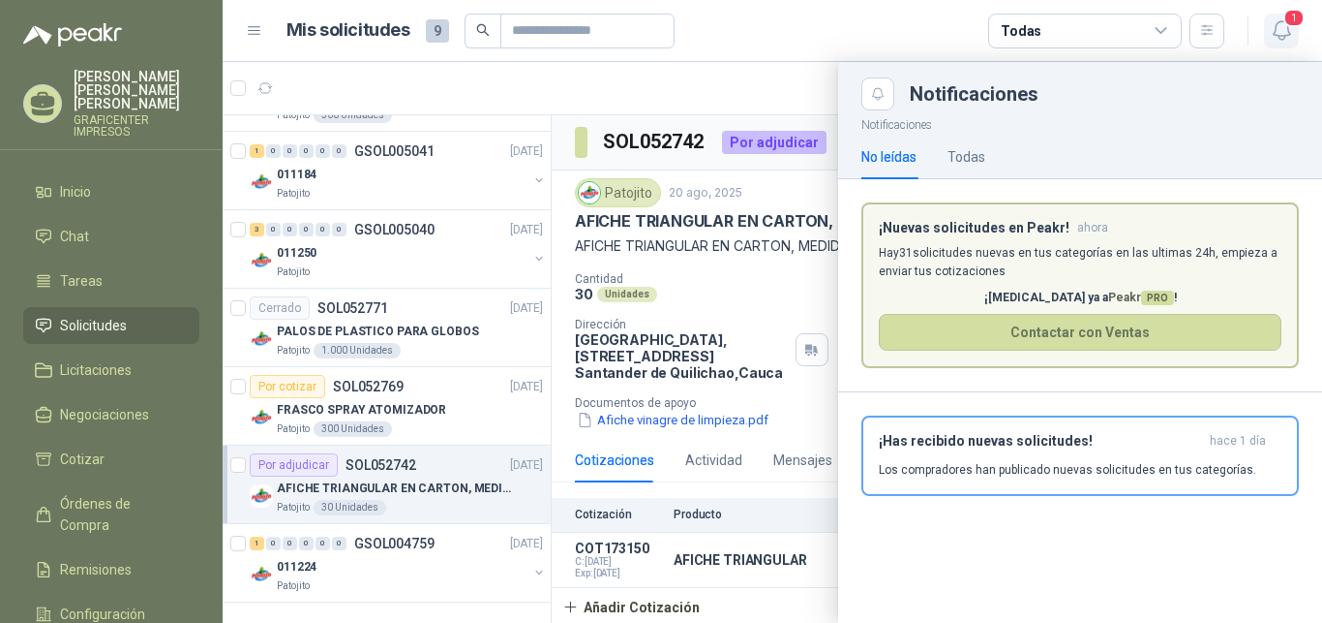
click at [1287, 23] on span "1" at bounding box center [1294, 18] width 21 height 18
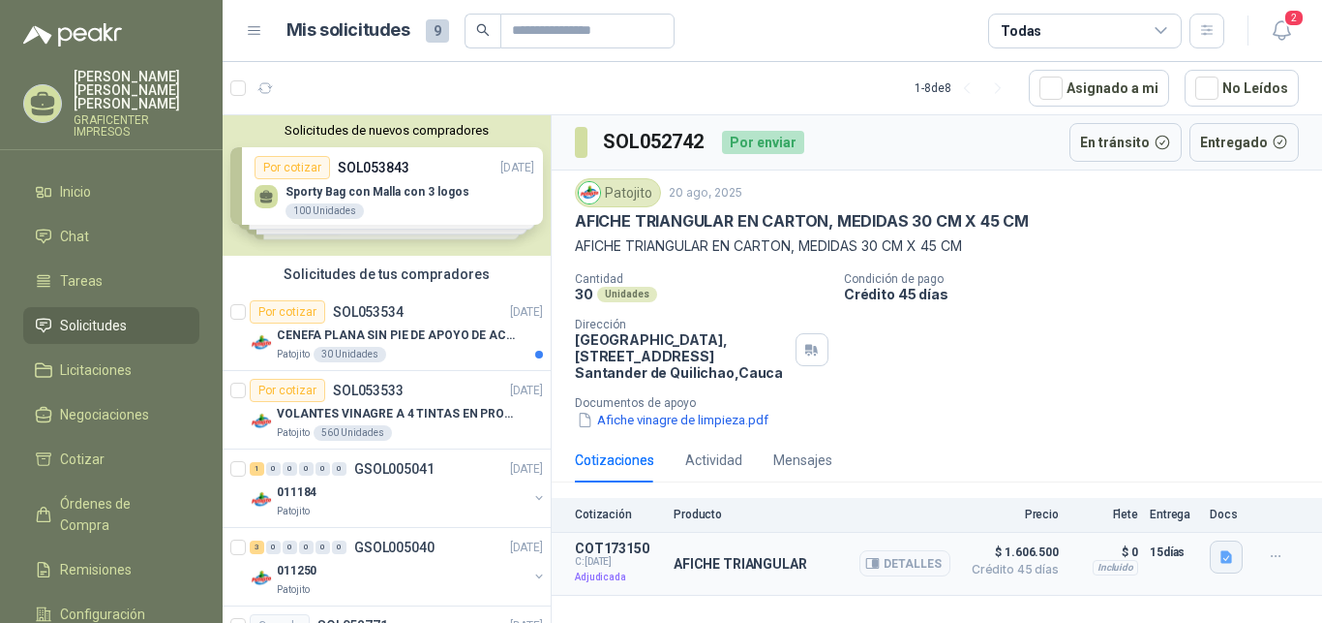
click at [1222, 557] on icon "button" at bounding box center [1227, 556] width 12 height 13
click at [1160, 382] on div "Cantidad 30 Unidades Condición de pago Crédito 45 días Dirección Parque Industr…" at bounding box center [937, 351] width 724 height 158
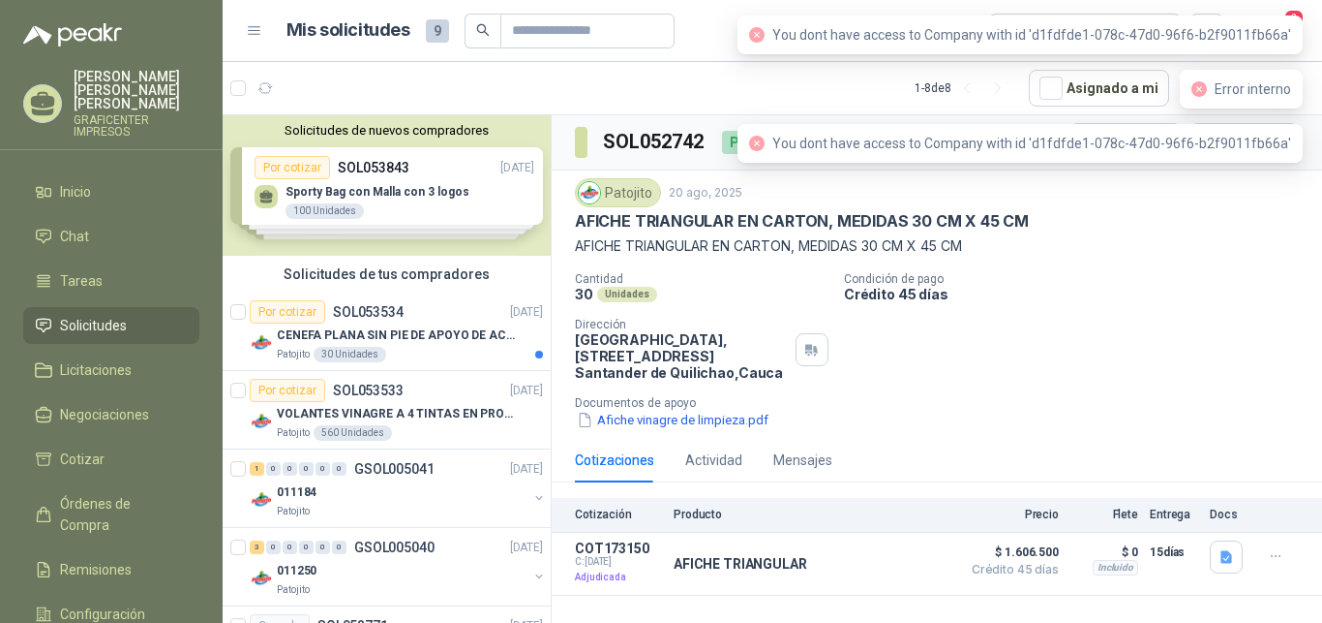
click at [1008, 151] on span "You dont have access to Company with id 'd1fdfde1-078c-47d0-96f6-b2f9011fb66a'" at bounding box center [1032, 143] width 519 height 15
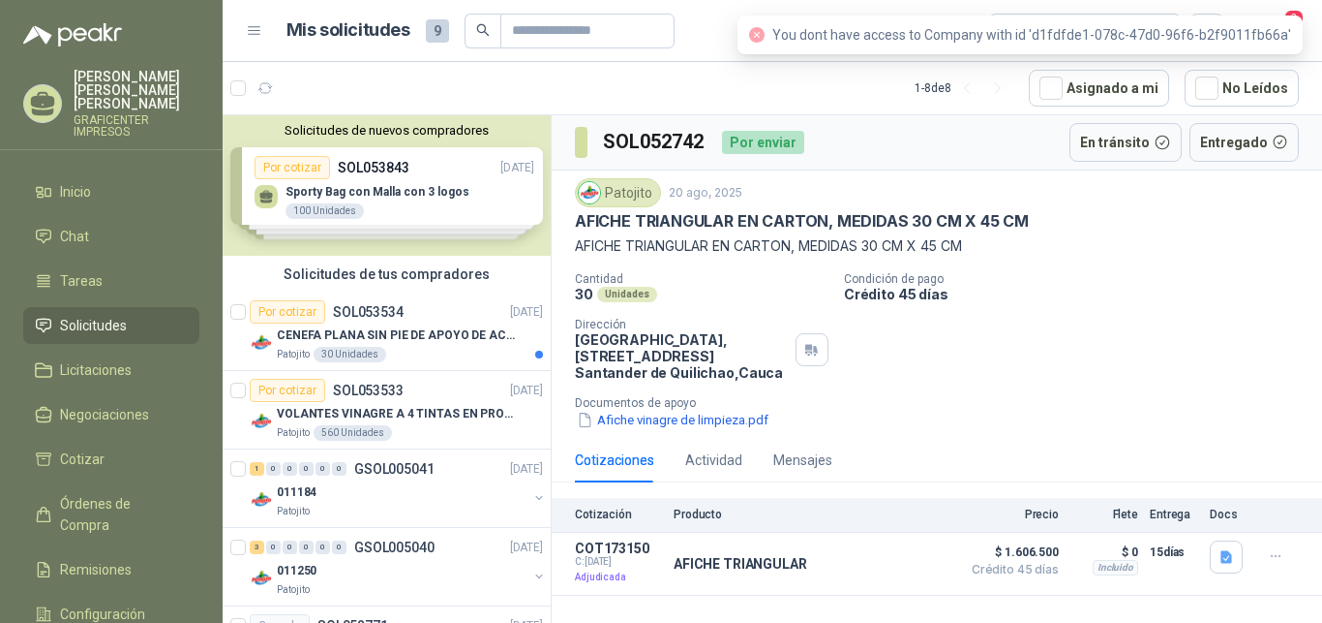
click at [1222, 232] on div "Patojito [DATE] AFICHE TRIANGULAR EN CARTON, MEDIDAS 30 CM X 45 CM AFICHE TRIAN…" at bounding box center [937, 217] width 724 height 78
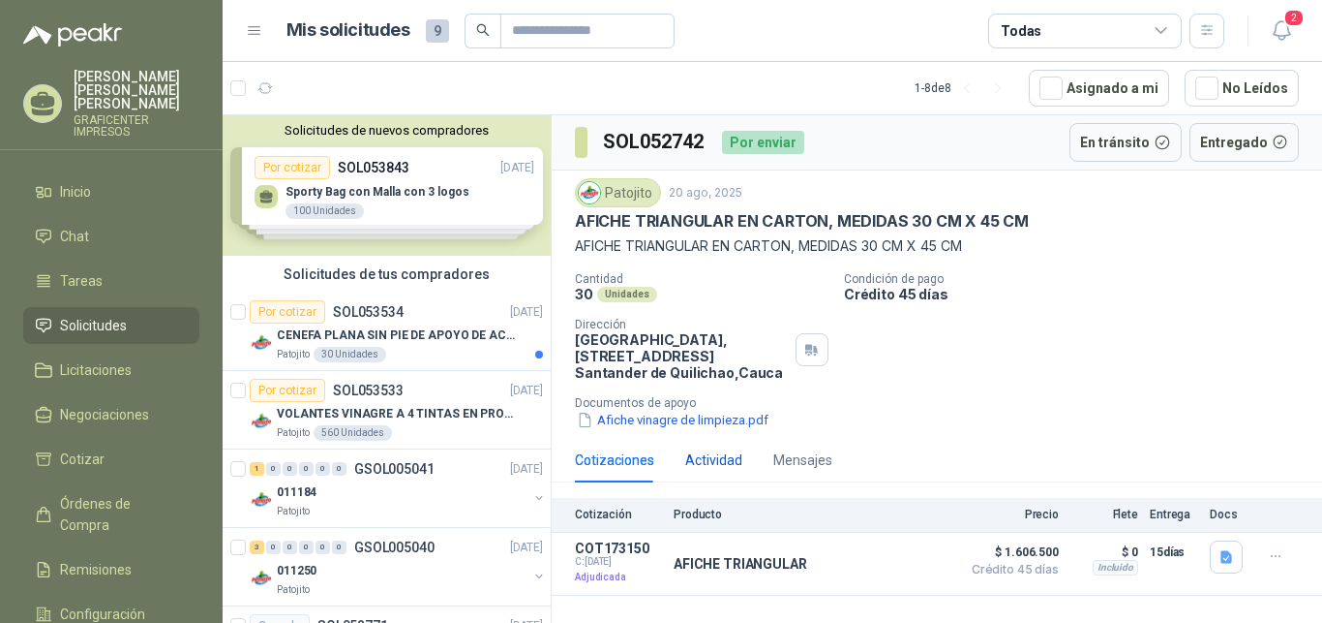
click at [716, 468] on div "Actividad" at bounding box center [713, 459] width 57 height 21
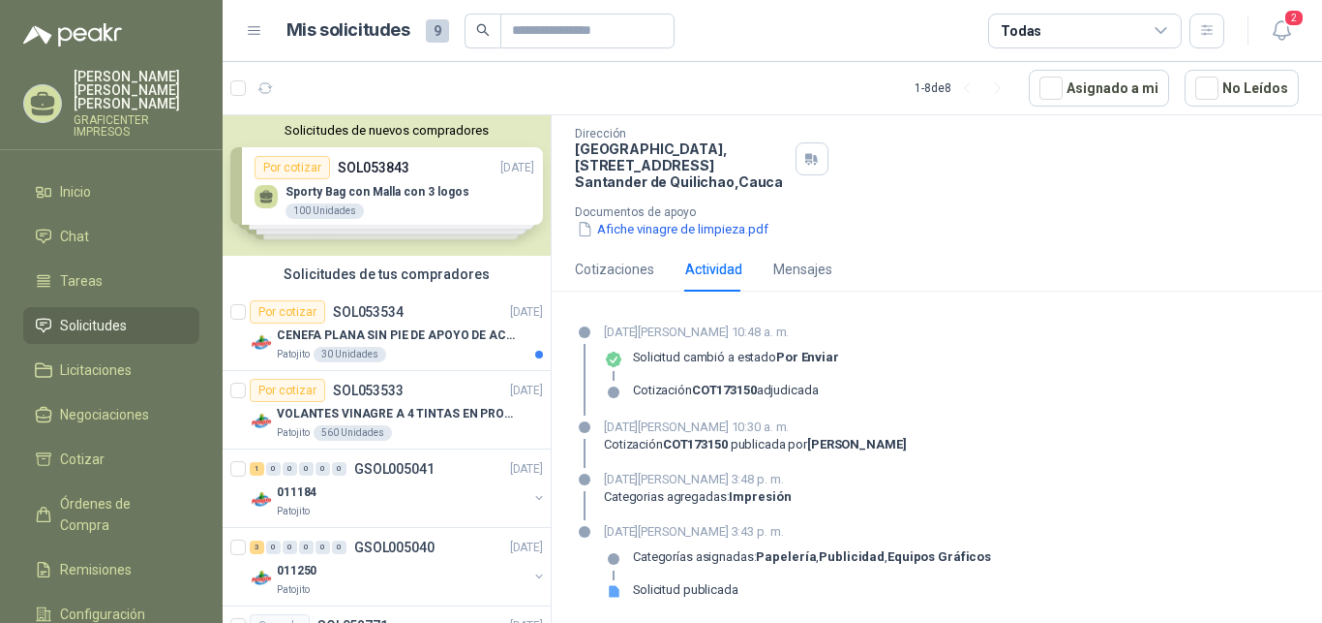
scroll to position [193, 0]
click at [805, 251] on div "Mensajes" at bounding box center [803, 267] width 59 height 45
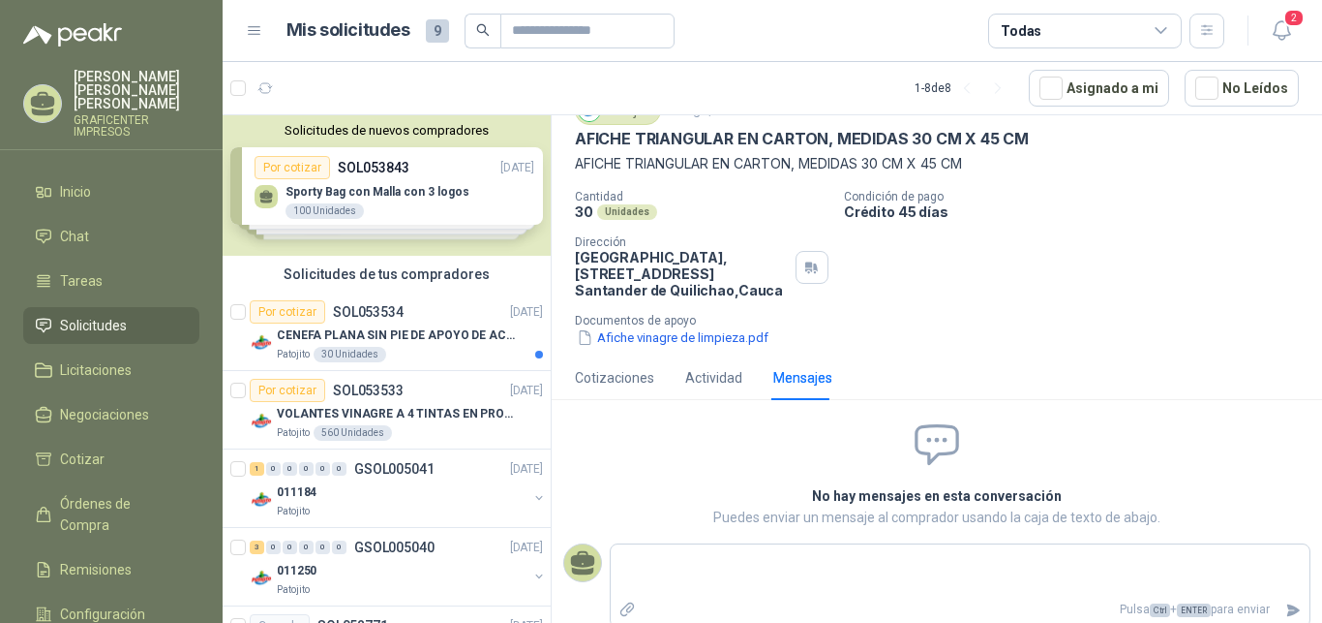
scroll to position [92, 0]
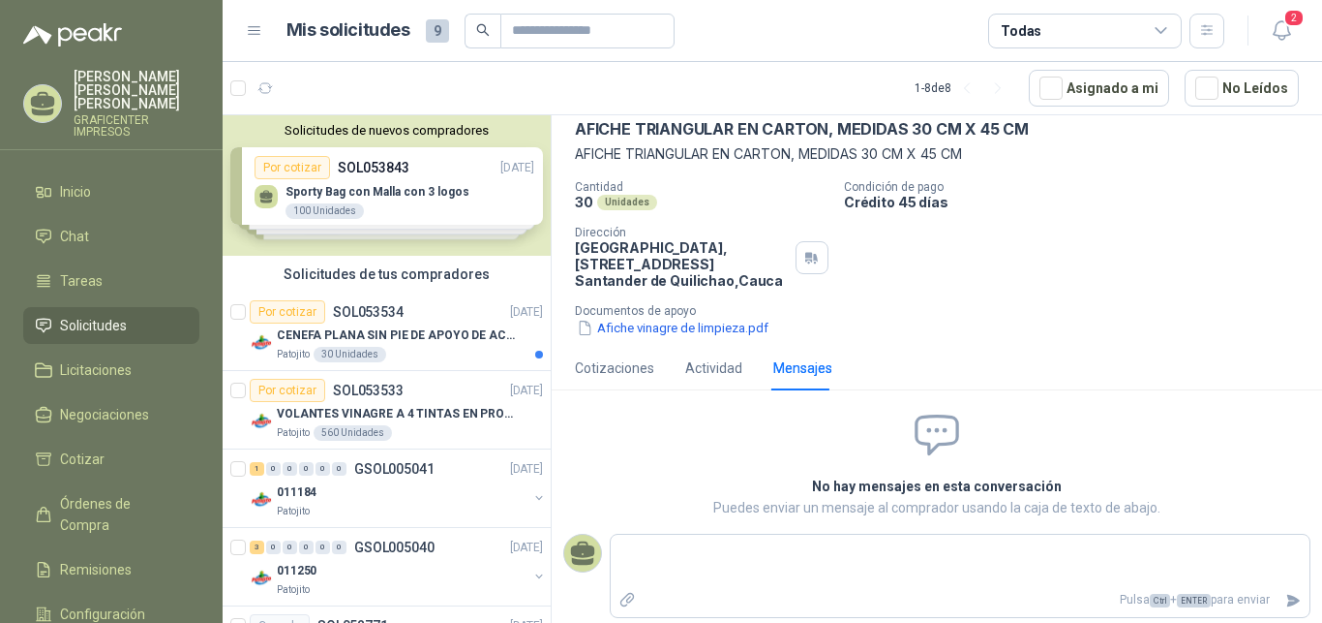
click at [1148, 281] on div "Cantidad 30 Unidades Condición de pago Crédito 45 días Dirección Parque Industr…" at bounding box center [937, 259] width 724 height 158
click at [1298, 24] on span "2" at bounding box center [1294, 18] width 21 height 18
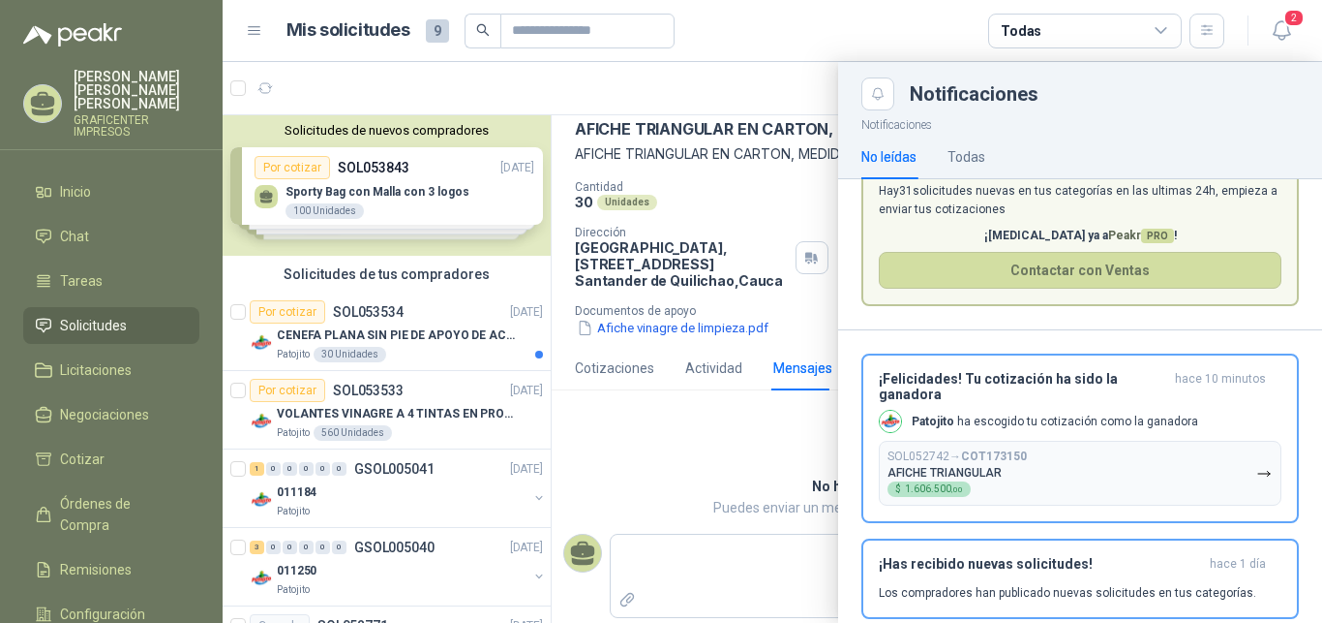
scroll to position [100, 0]
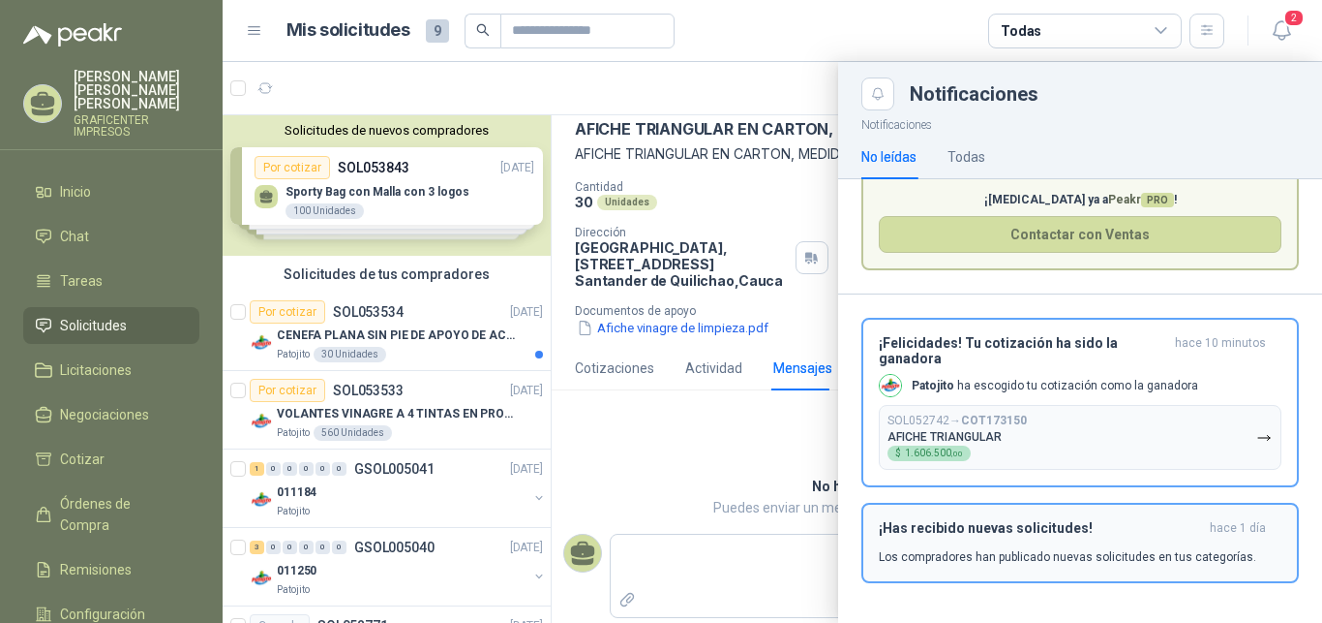
click at [963, 547] on div "¡Has recibido nuevas solicitudes! hace 1 día Los compradores han publicado nuev…" at bounding box center [1080, 543] width 403 height 46
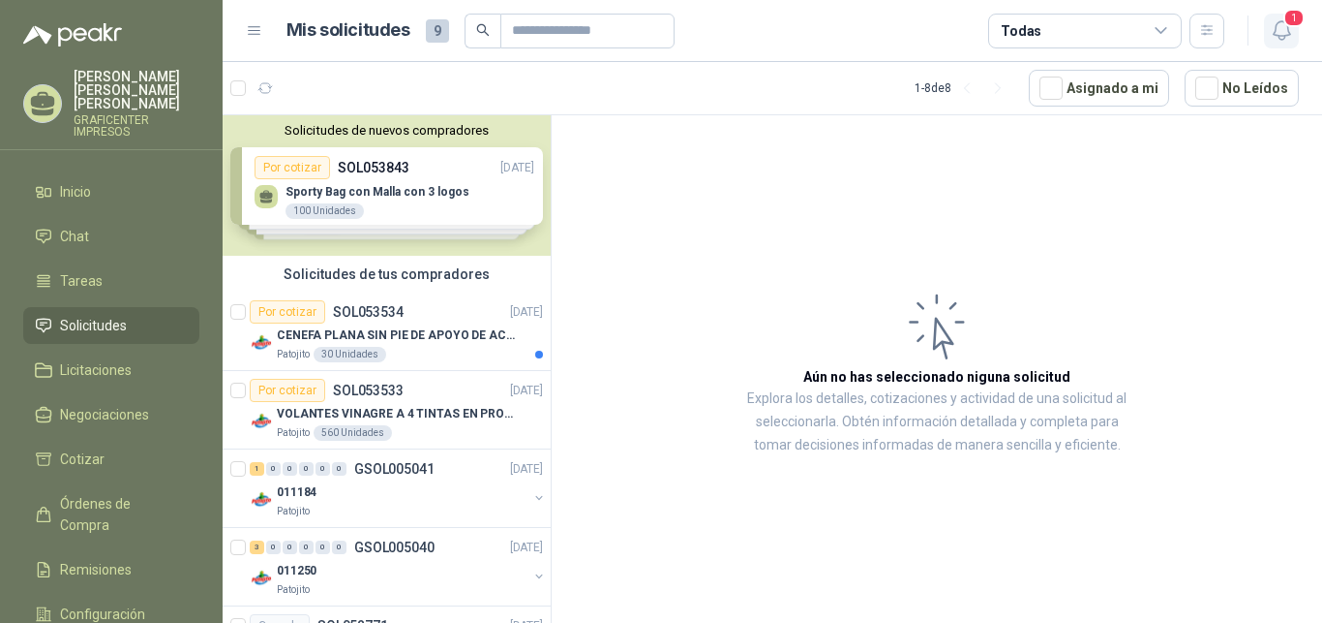
click at [1278, 30] on icon "button" at bounding box center [1282, 30] width 24 height 24
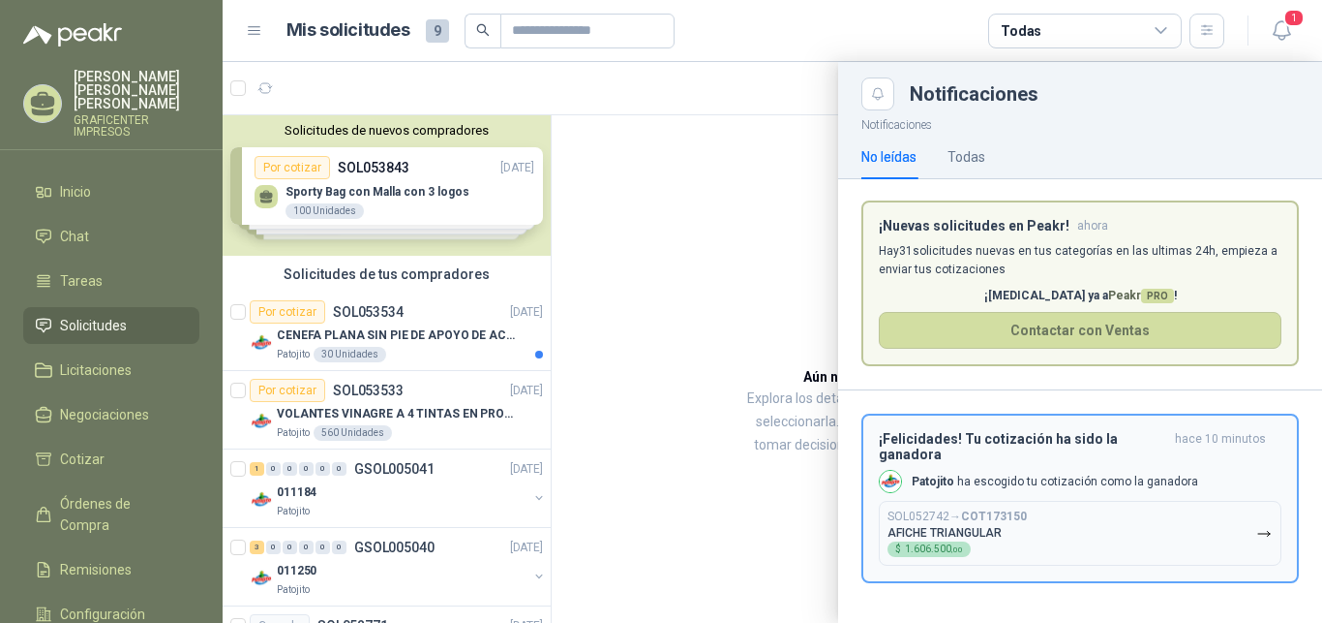
click at [1271, 526] on icon "button" at bounding box center [1265, 534] width 16 height 16
